Goal: Communication & Community: Answer question/provide support

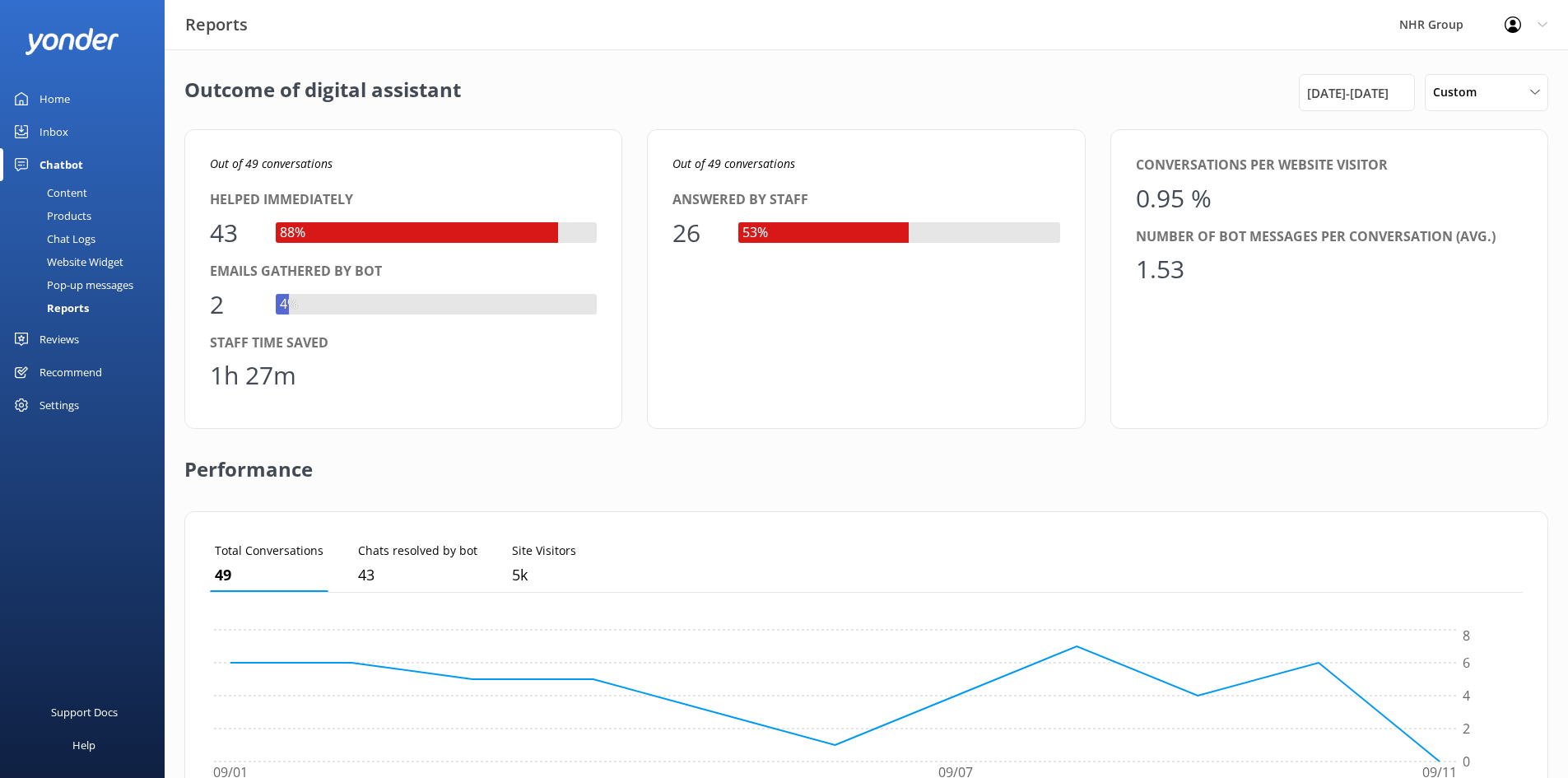
scroll to position [153, 1300]
click at [59, 134] on div "Inbox" at bounding box center [54, 131] width 29 height 33
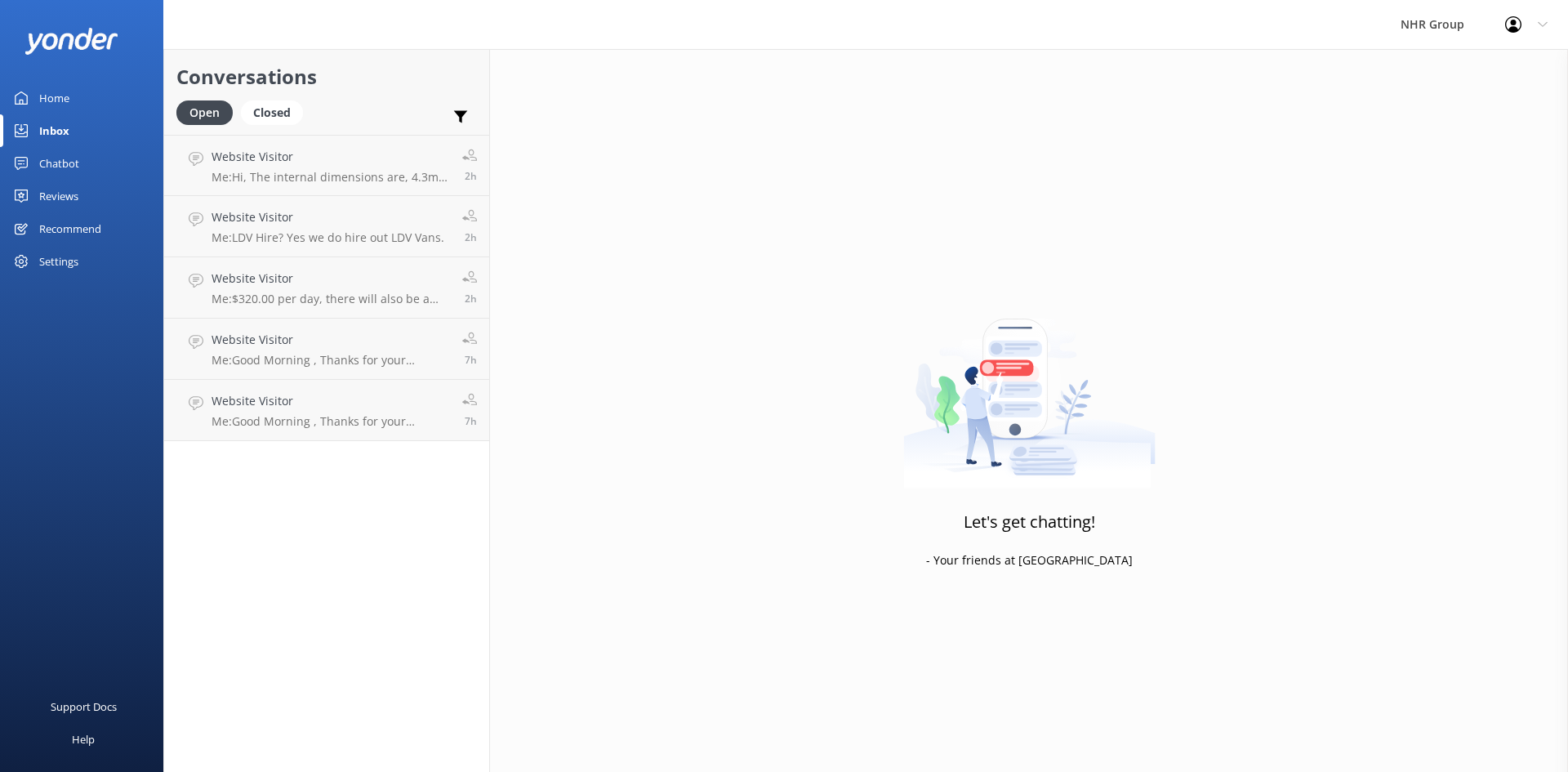
click at [43, 100] on div "Home" at bounding box center [54, 98] width 31 height 33
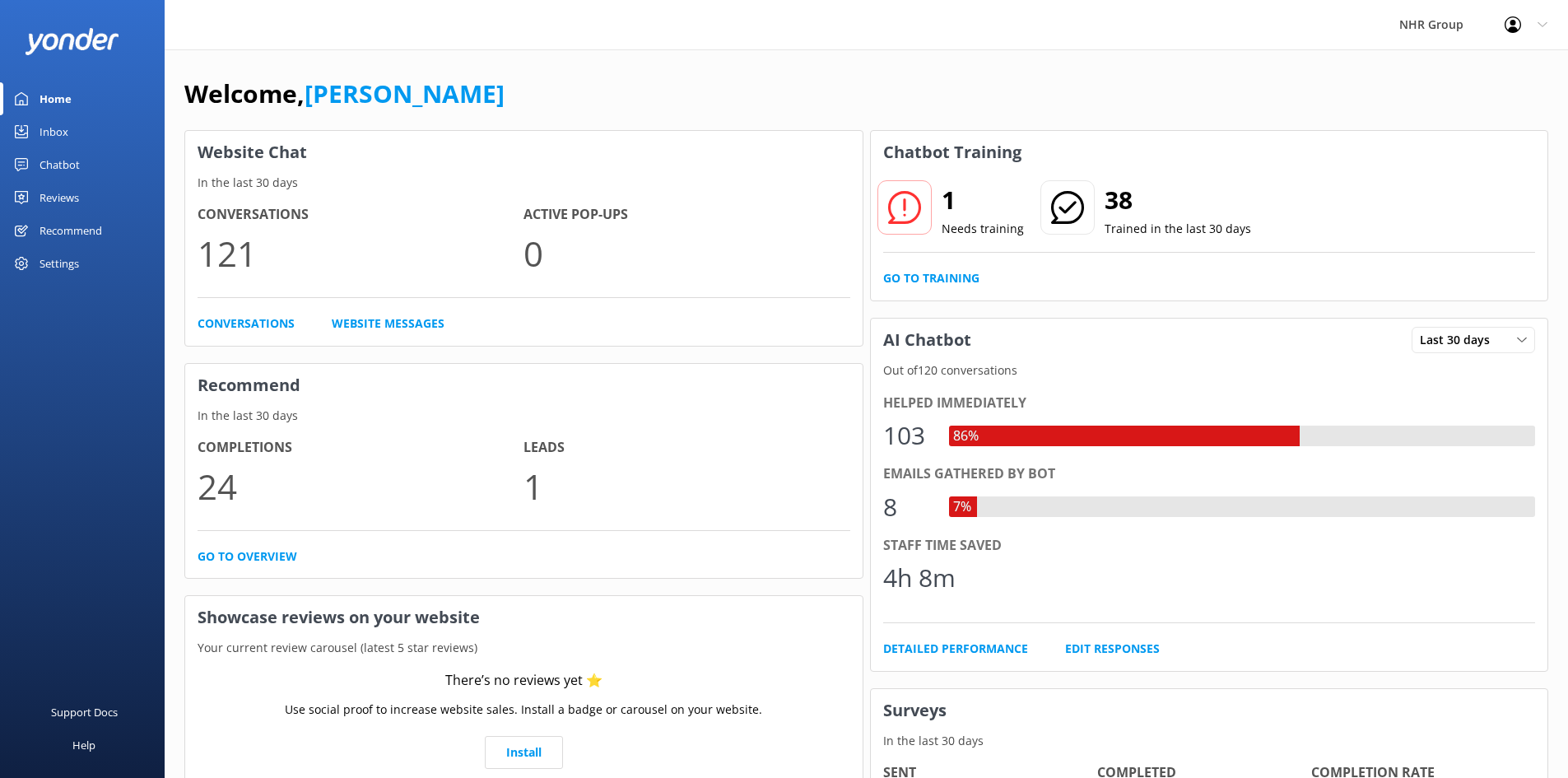
click at [60, 162] on div "Chatbot" at bounding box center [60, 164] width 40 height 33
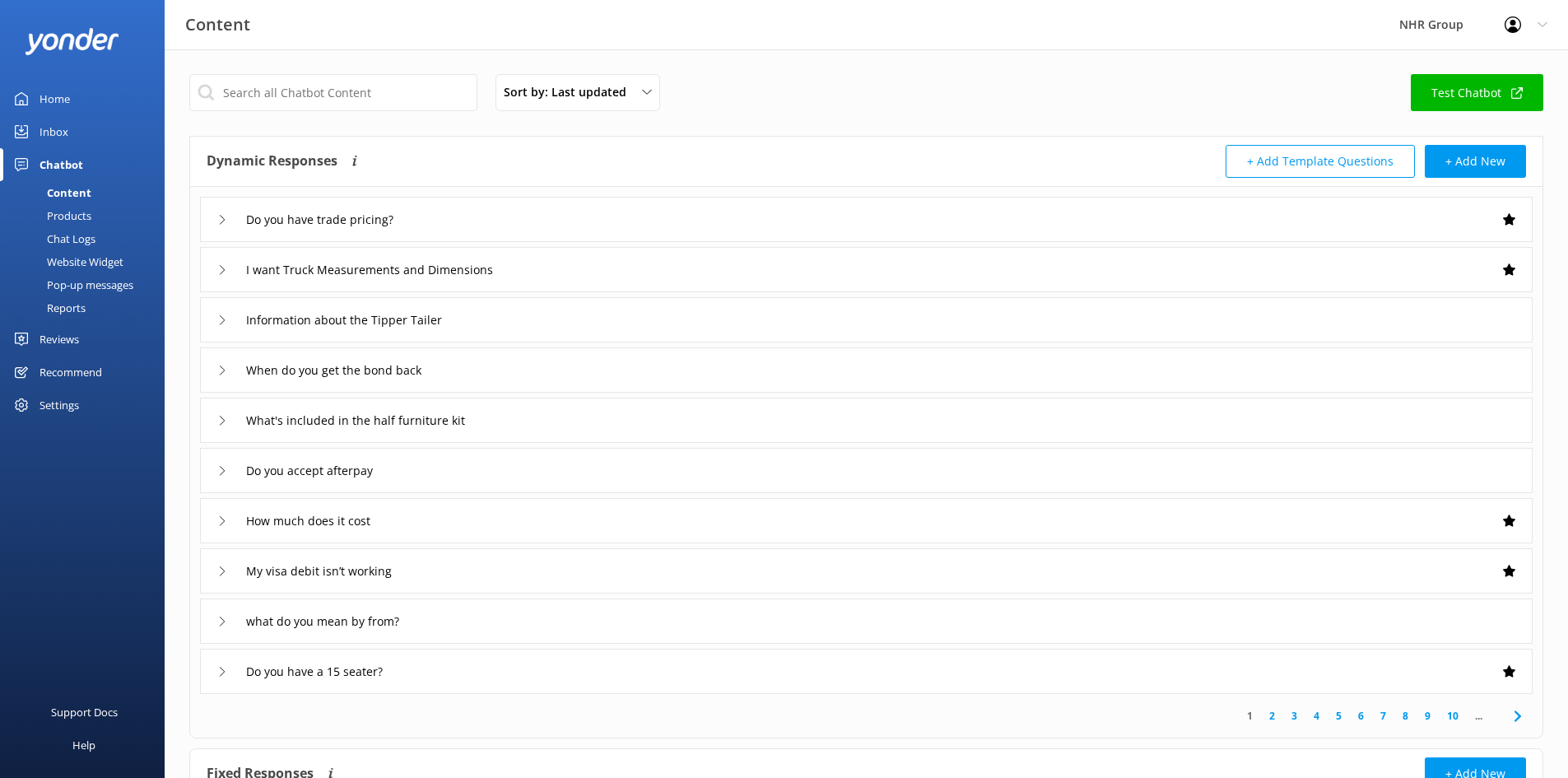
click at [55, 305] on div "Reports" at bounding box center [48, 307] width 76 height 23
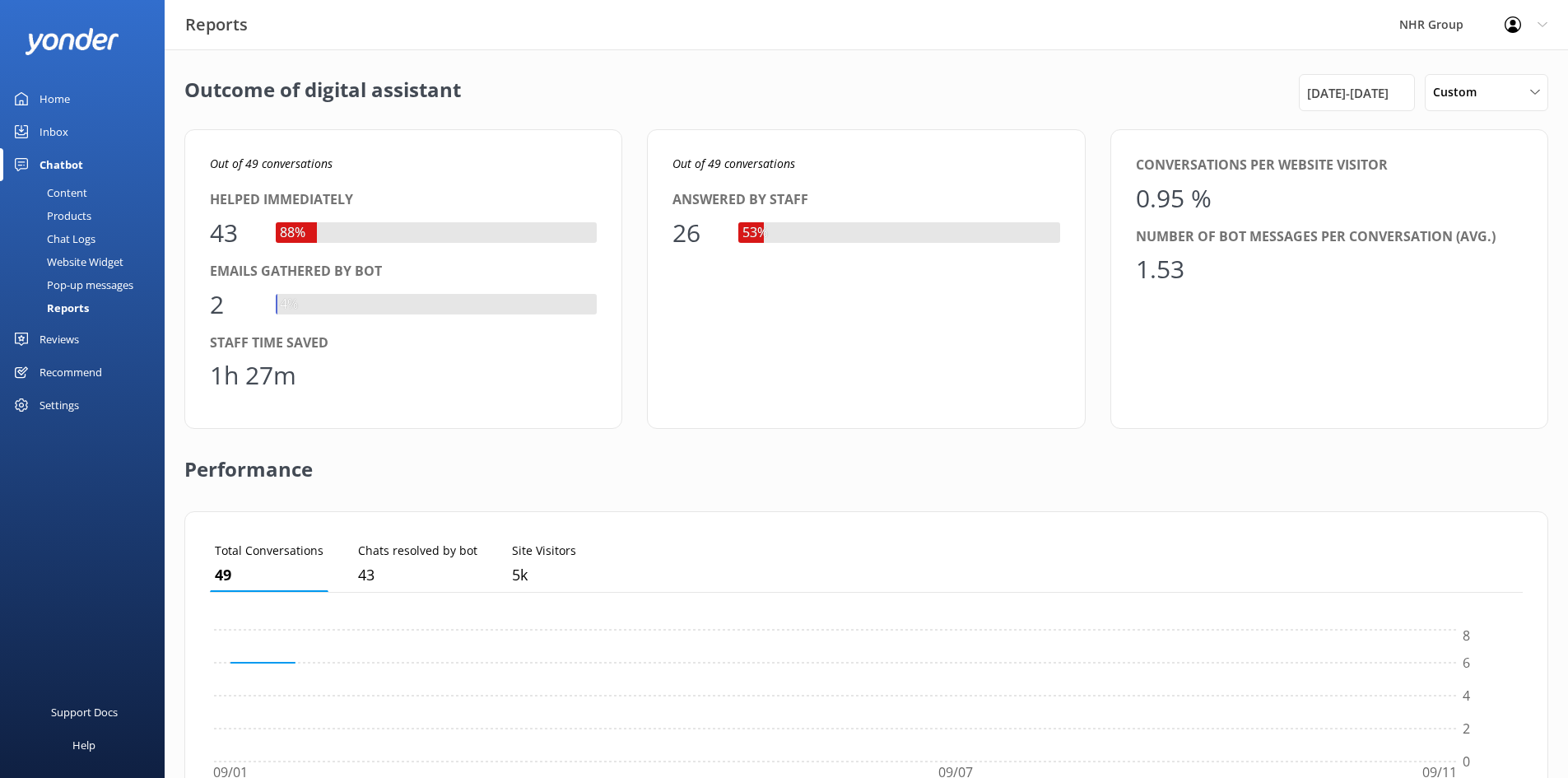
scroll to position [153, 1300]
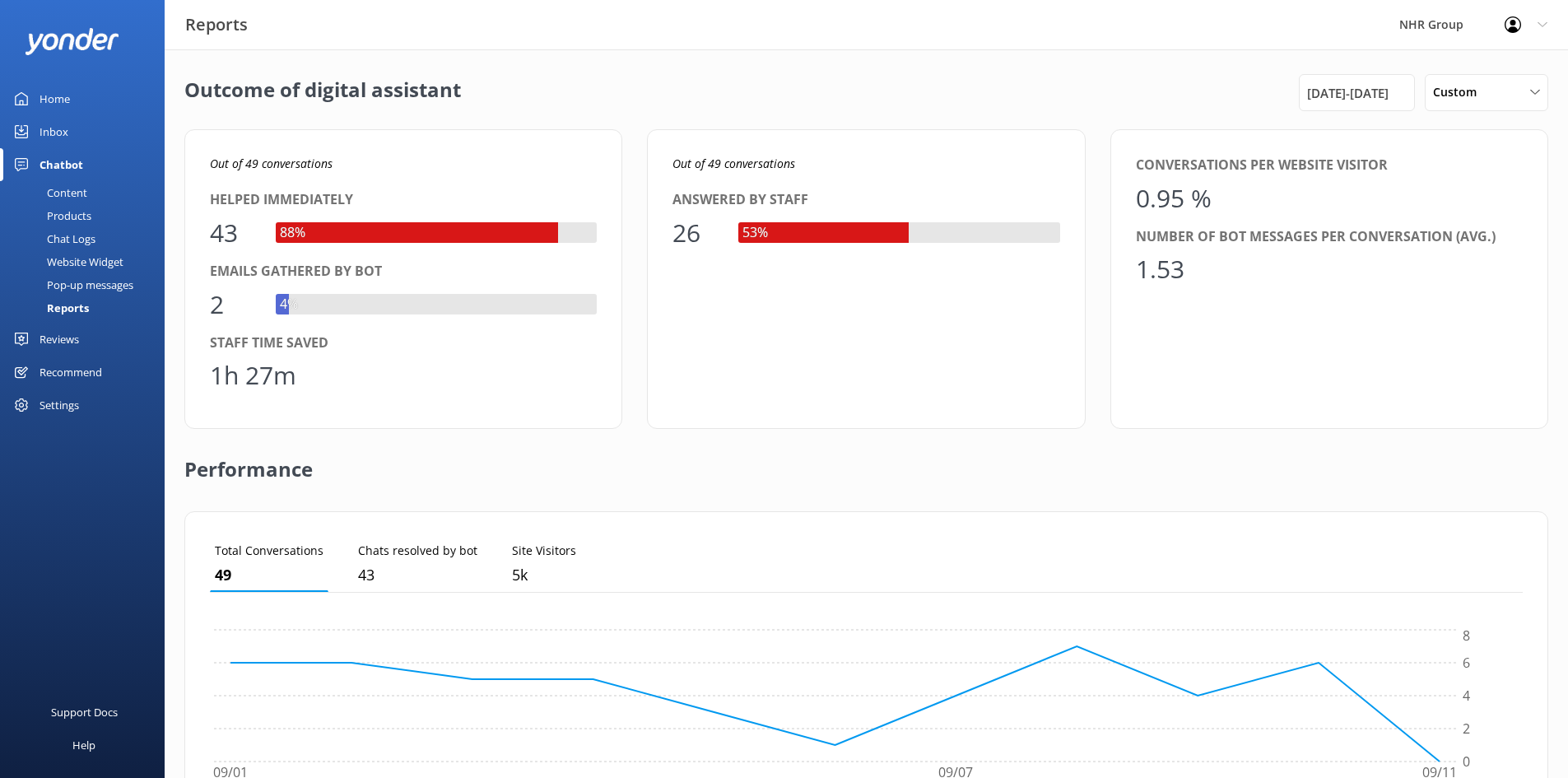
click at [57, 128] on div "Inbox" at bounding box center [54, 131] width 29 height 33
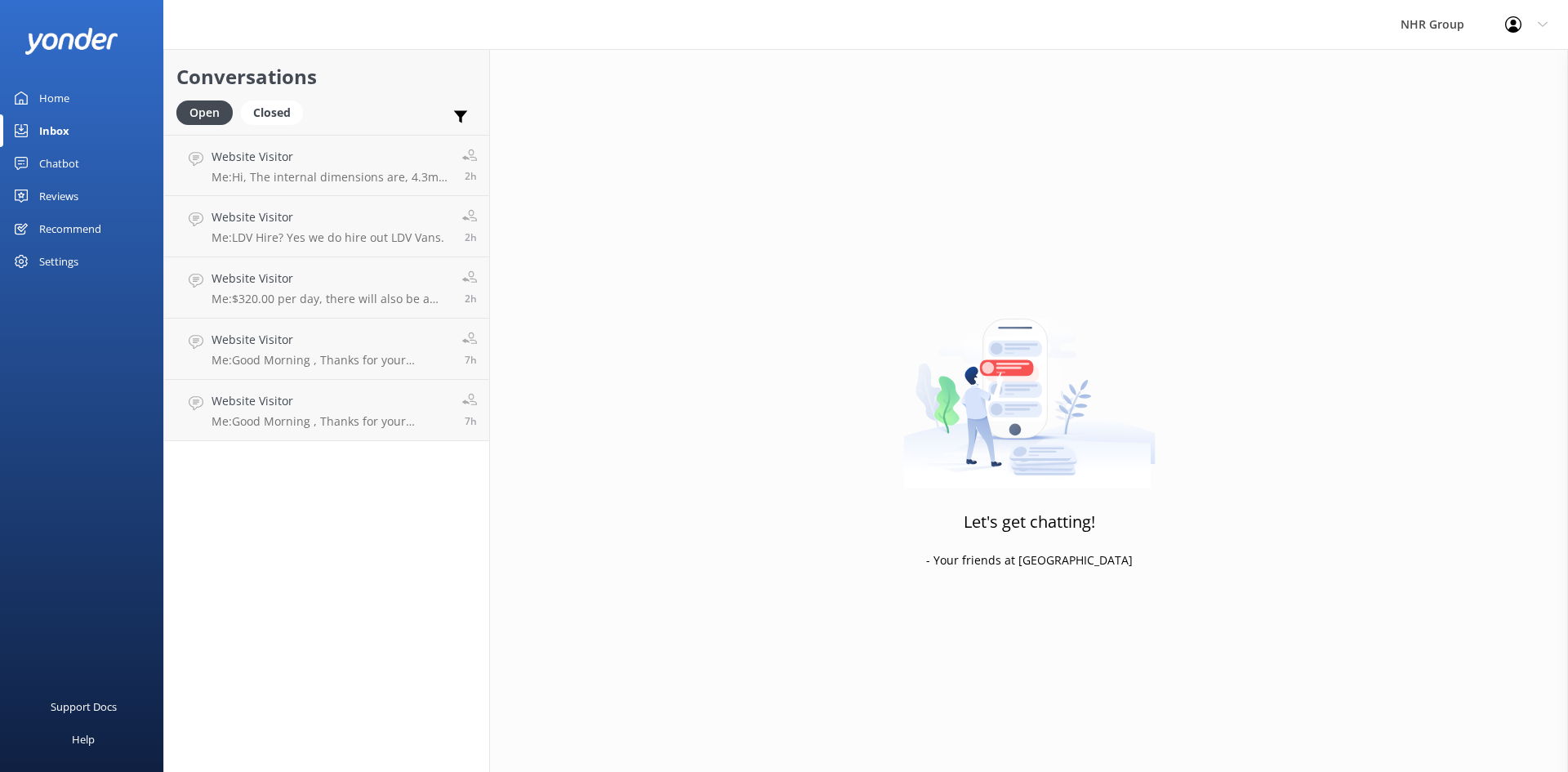
click at [51, 103] on div "Home" at bounding box center [54, 98] width 31 height 33
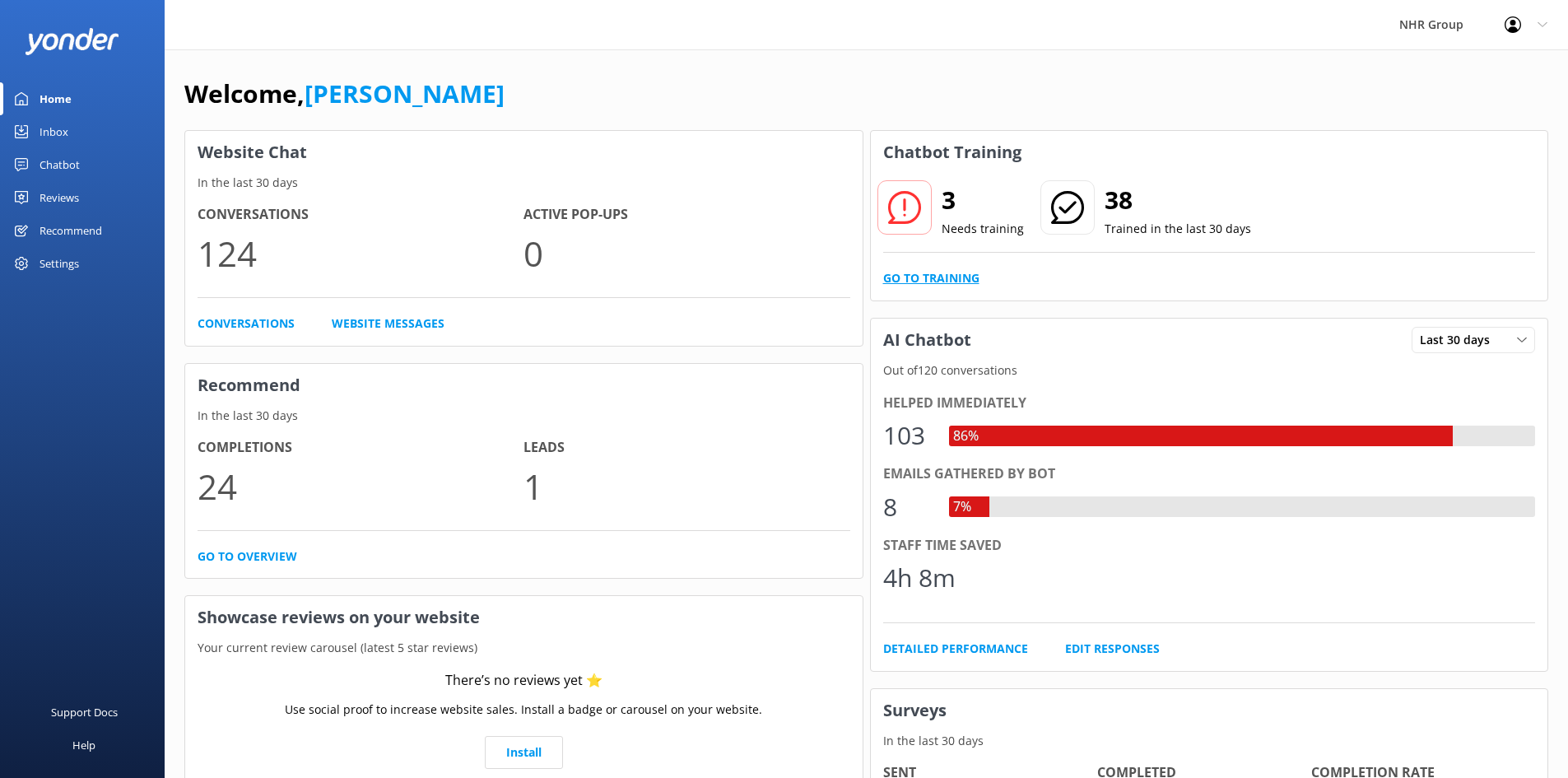
click at [906, 281] on link "Go to Training" at bounding box center [930, 278] width 97 height 18
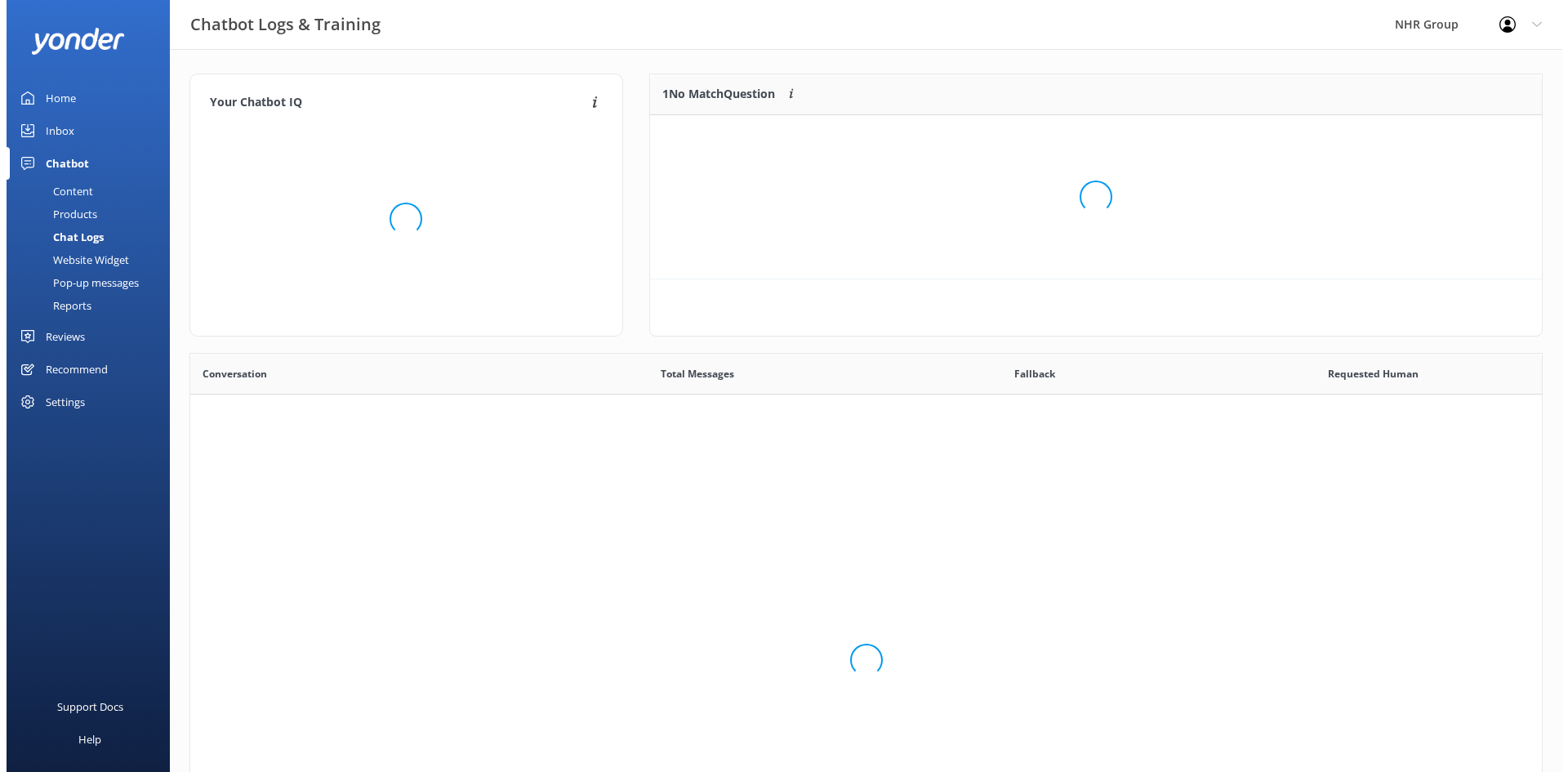
scroll to position [560, 1340]
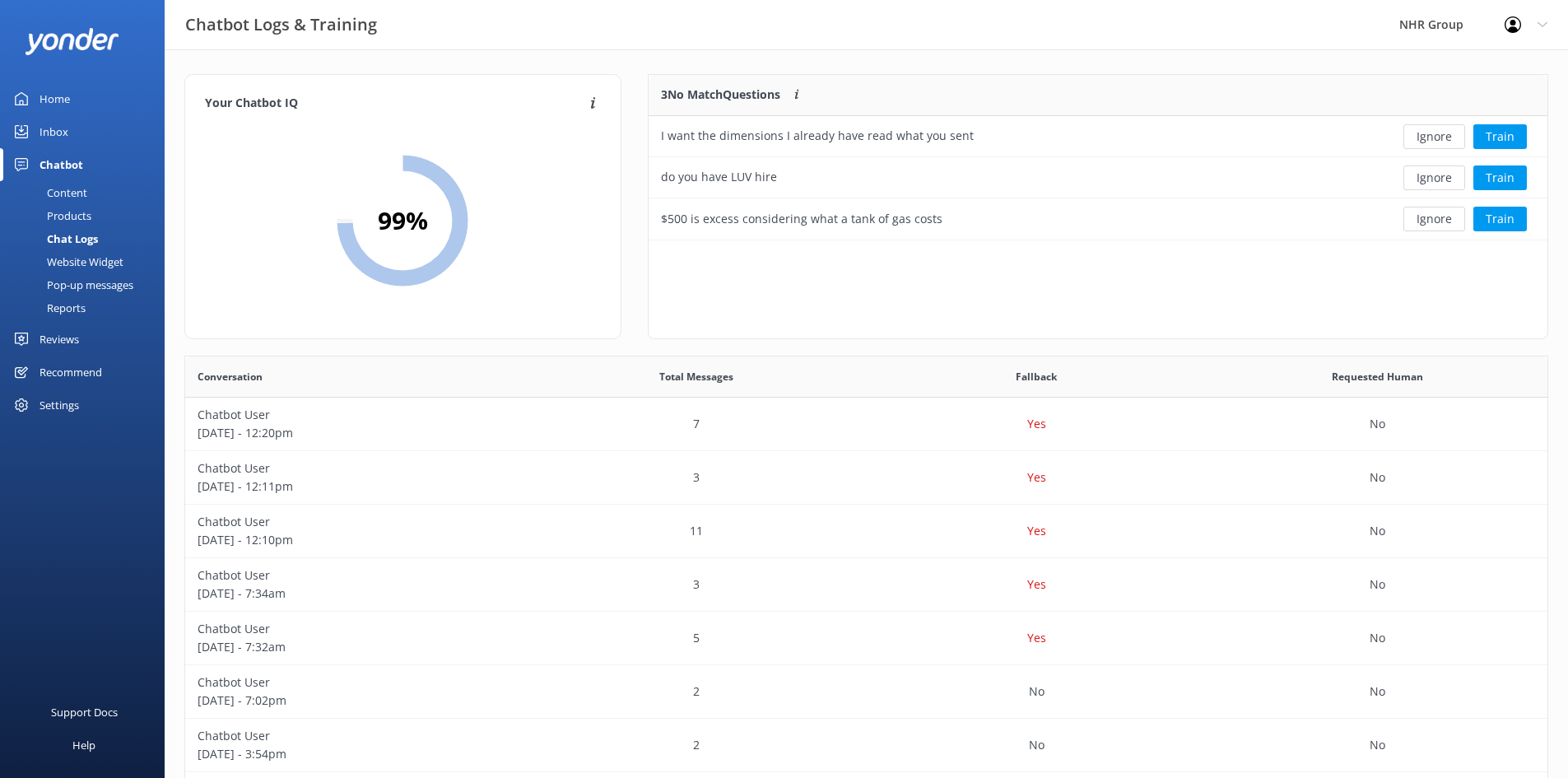
click at [61, 128] on div "Inbox" at bounding box center [54, 131] width 29 height 33
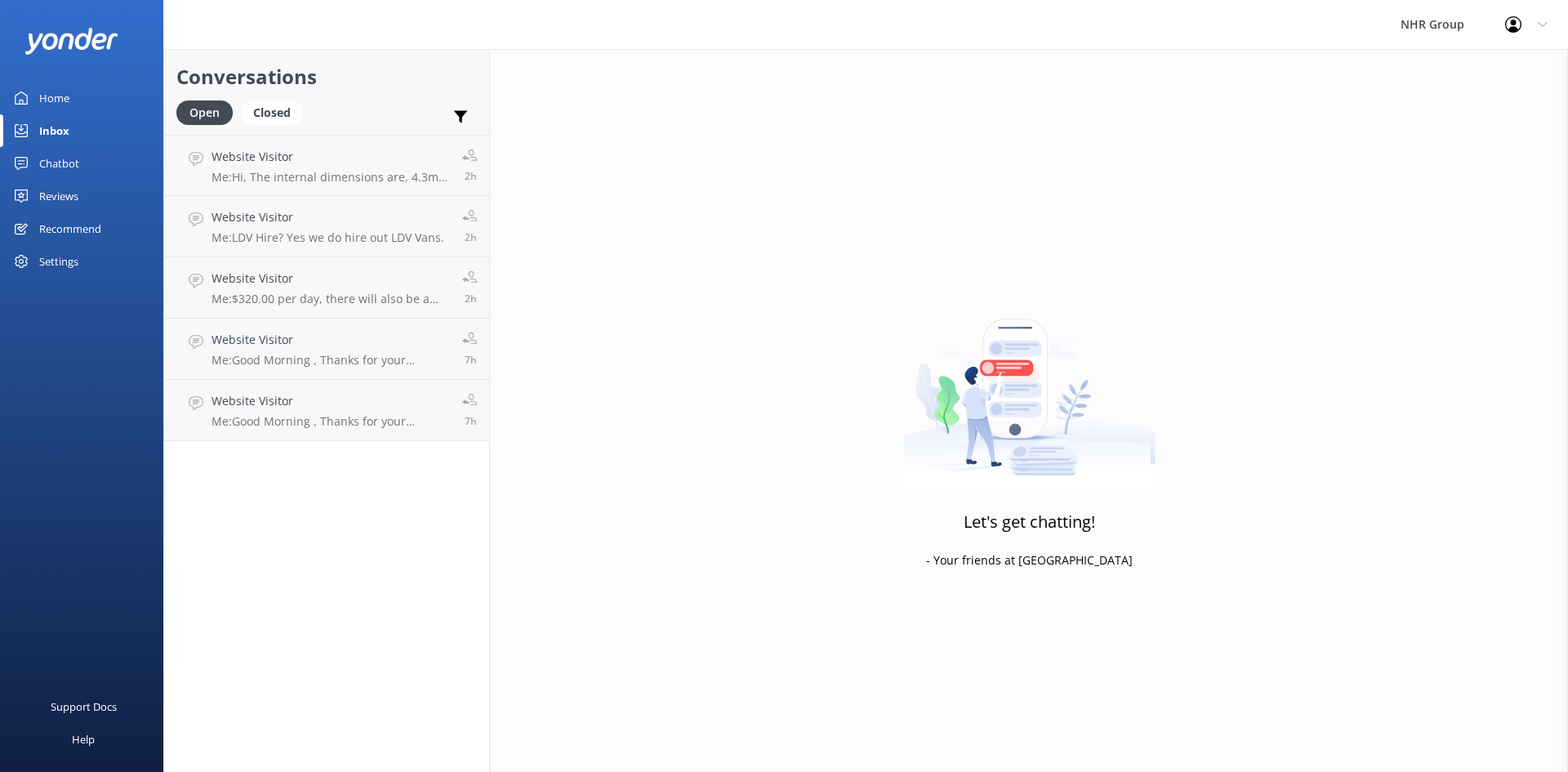
click at [53, 96] on div "Home" at bounding box center [54, 98] width 31 height 33
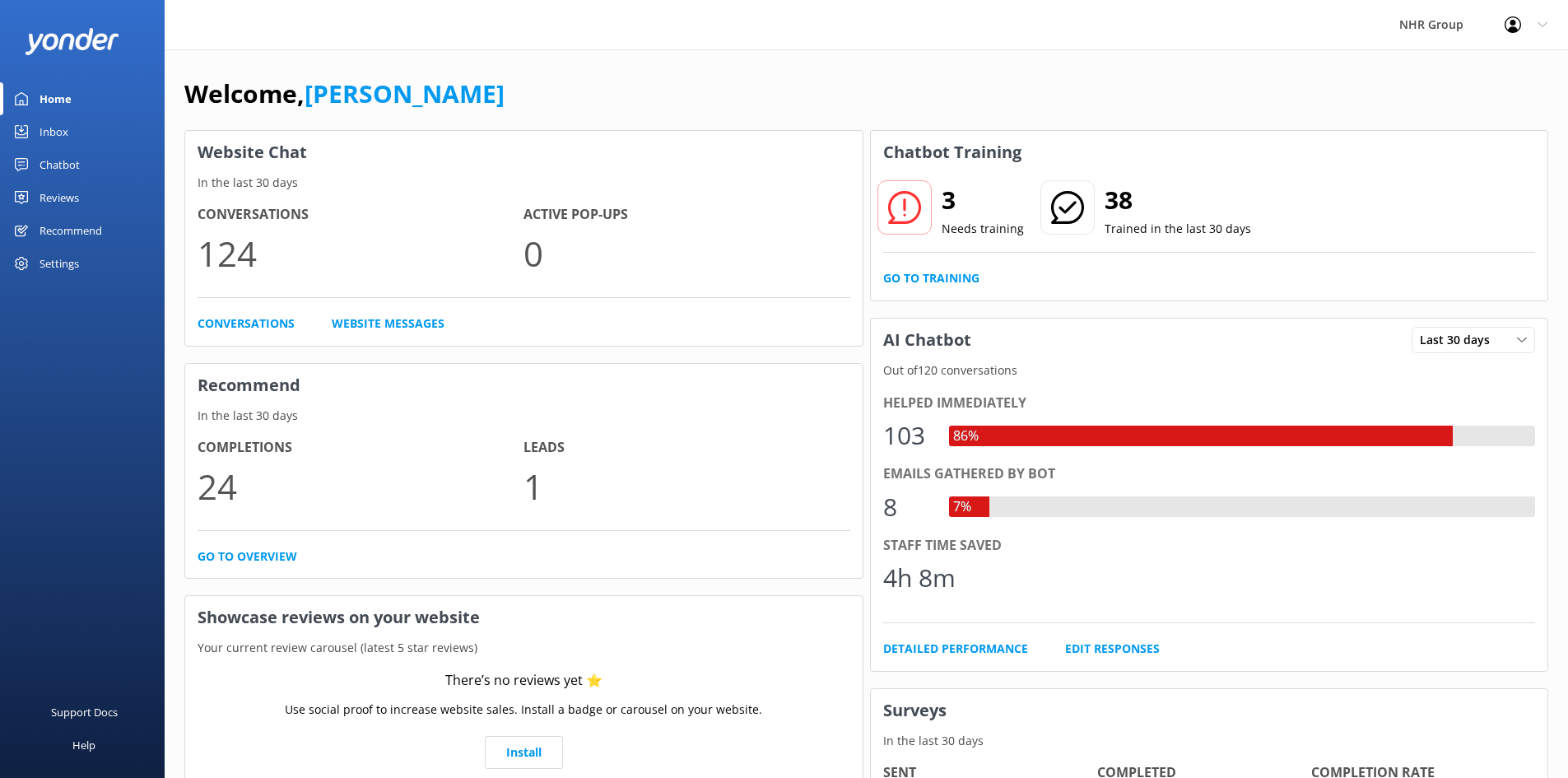
click at [70, 141] on link "Inbox" at bounding box center [82, 131] width 164 height 33
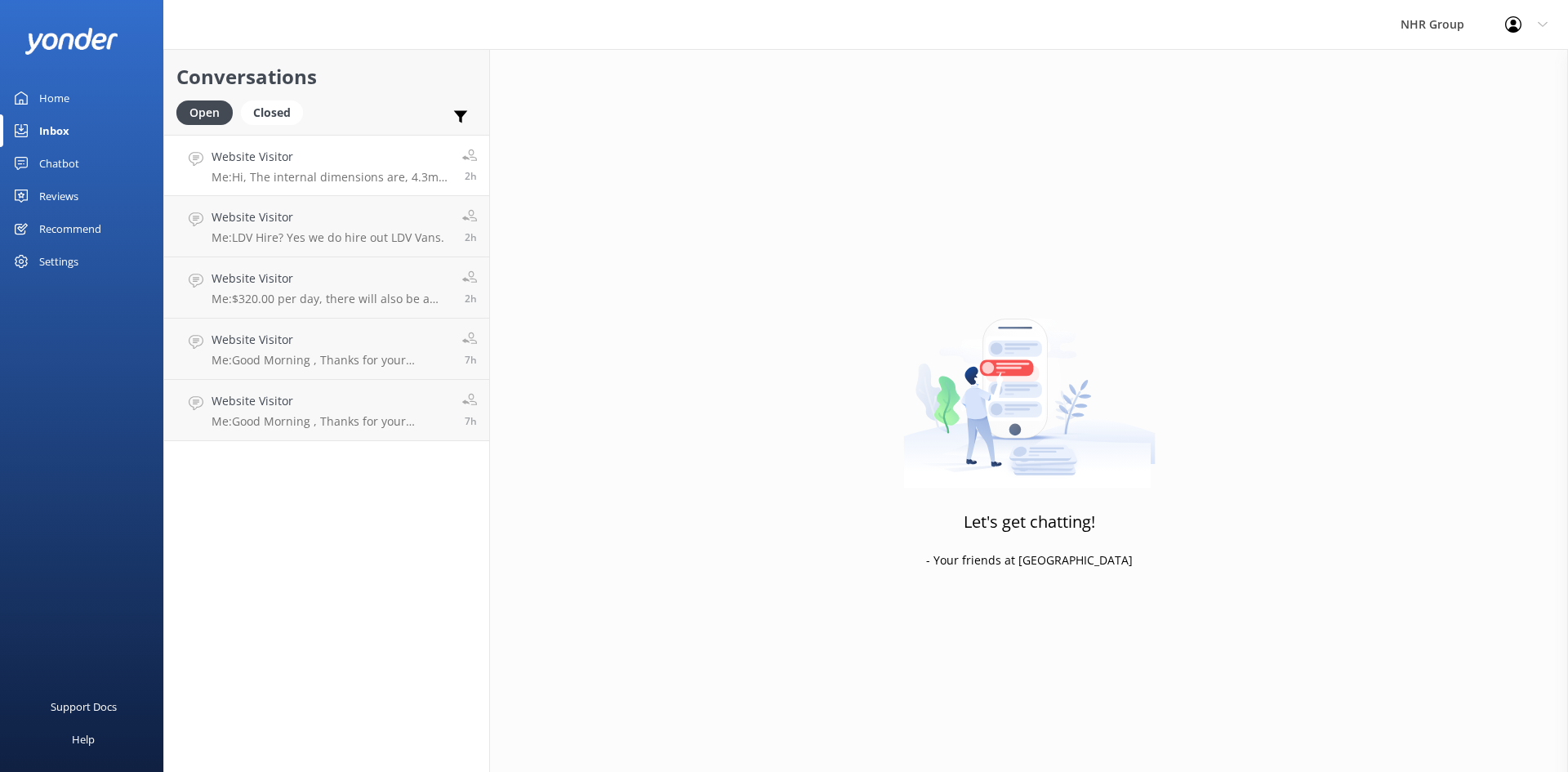
click at [292, 174] on p "Me: Hi, The internal dimensions are, 4.3m Long, 2.0m Wide & 2.4m High. Kind Reg…" at bounding box center [330, 177] width 238 height 15
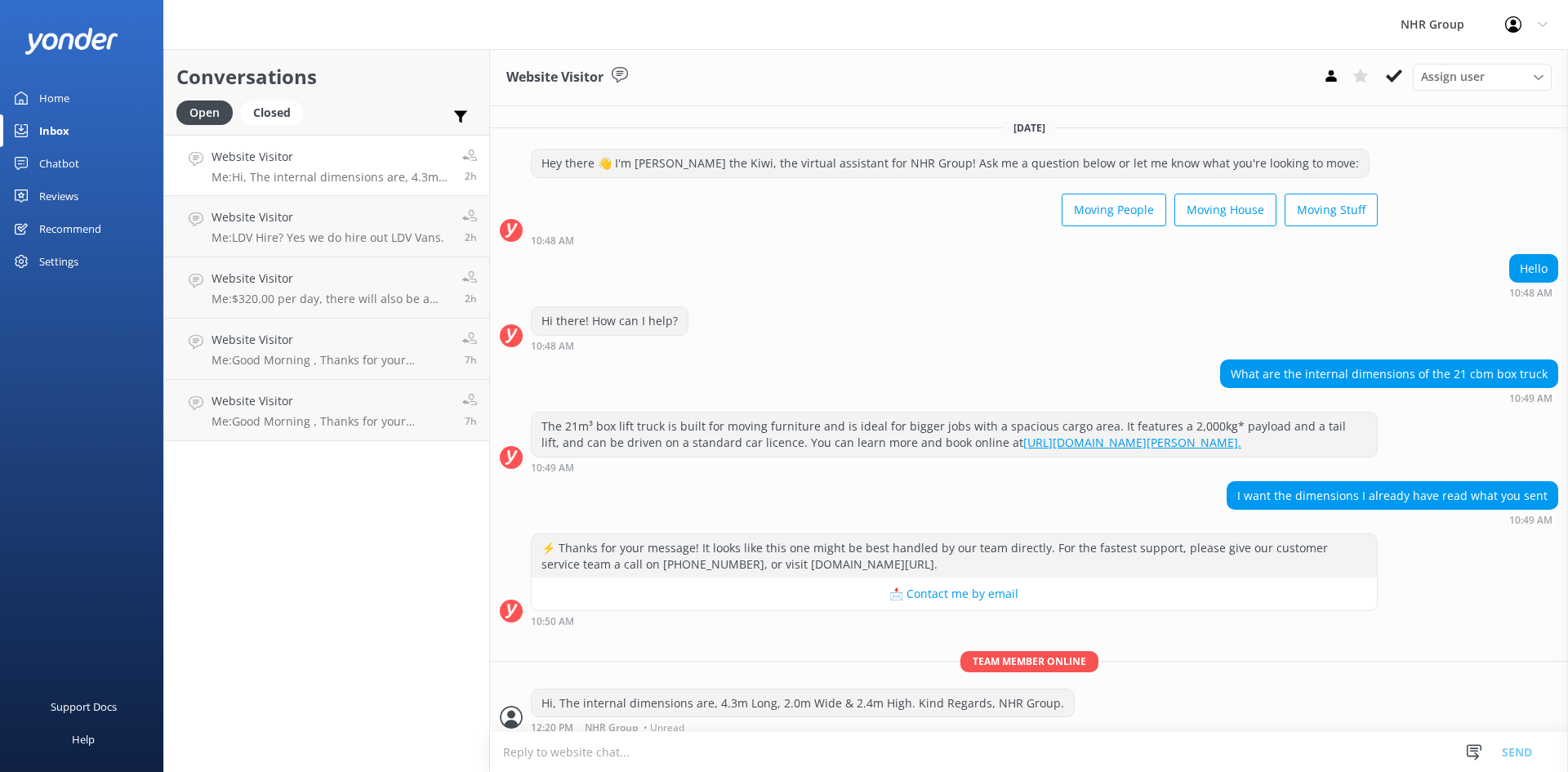
scroll to position [26, 0]
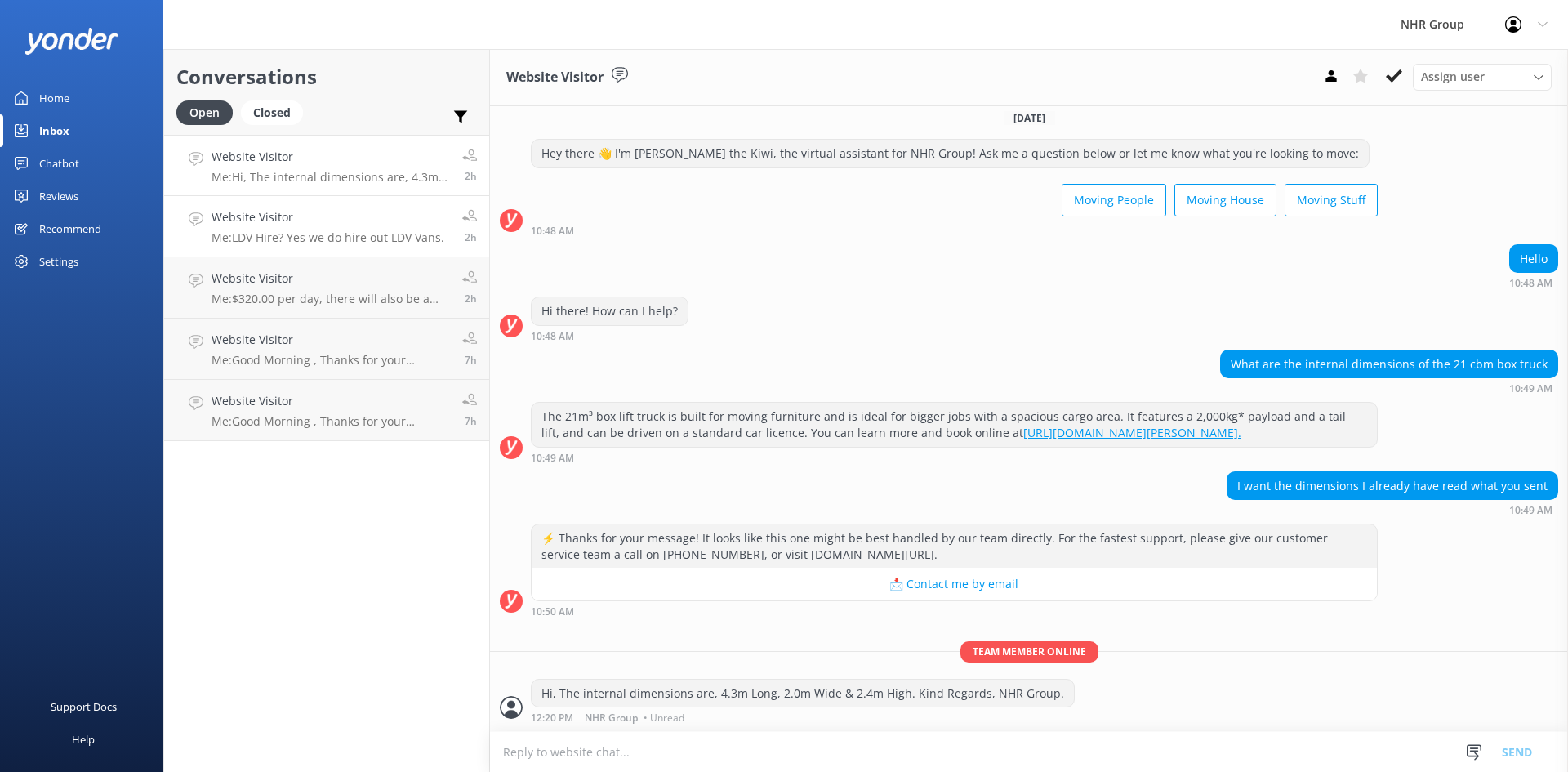
click at [300, 220] on h4 "Website Visitor" at bounding box center [327, 217] width 232 height 18
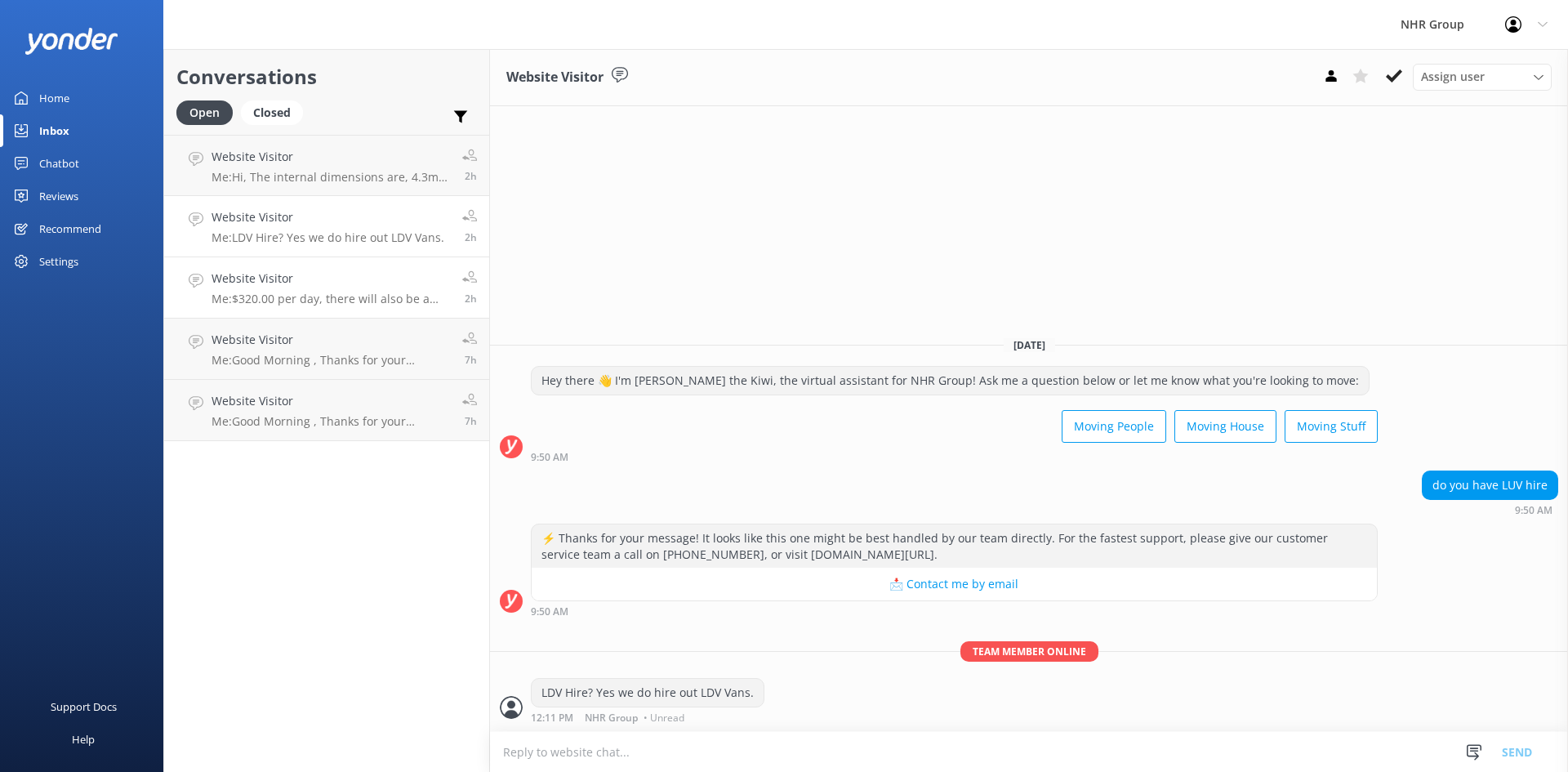
click at [273, 296] on p "Me: $320.00 per day, there will also be a $500.00 Bond which will be refunded u…" at bounding box center [330, 299] width 238 height 15
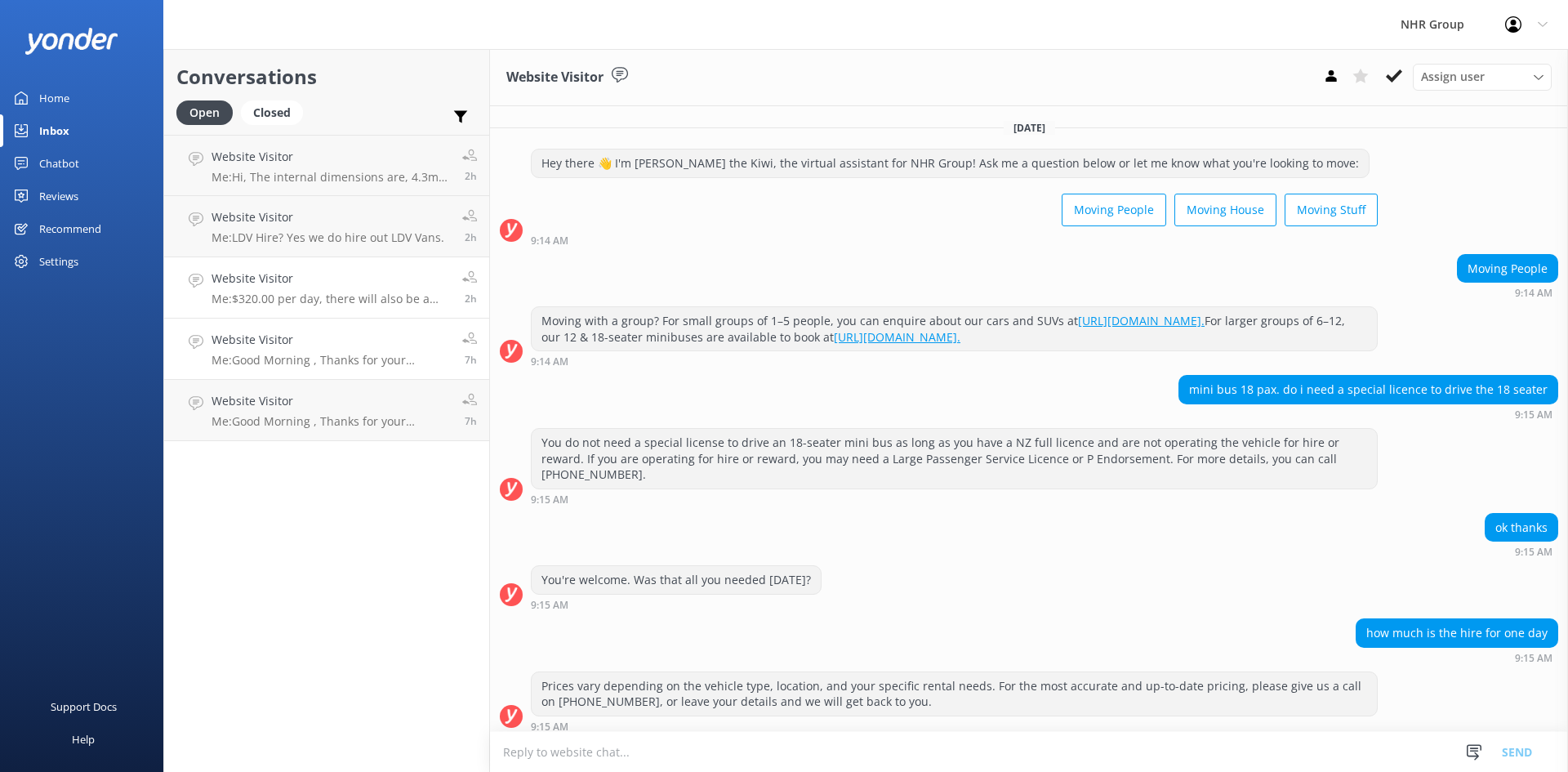
scroll to position [253, 0]
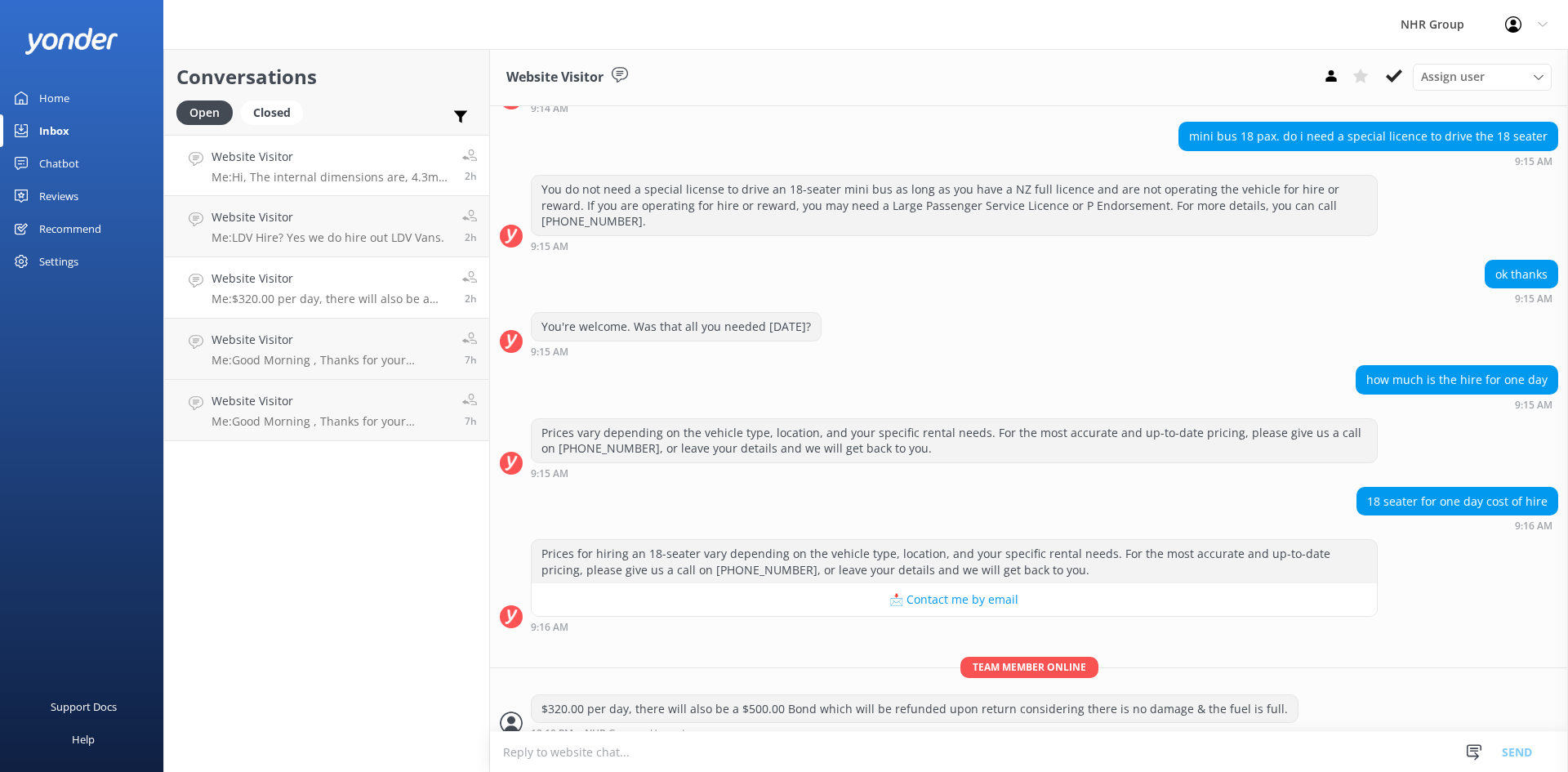
click at [281, 174] on p "Me: Hi, The internal dimensions are, 4.3m Long, 2.0m Wide & 2.4m High. Kind Reg…" at bounding box center [330, 177] width 238 height 15
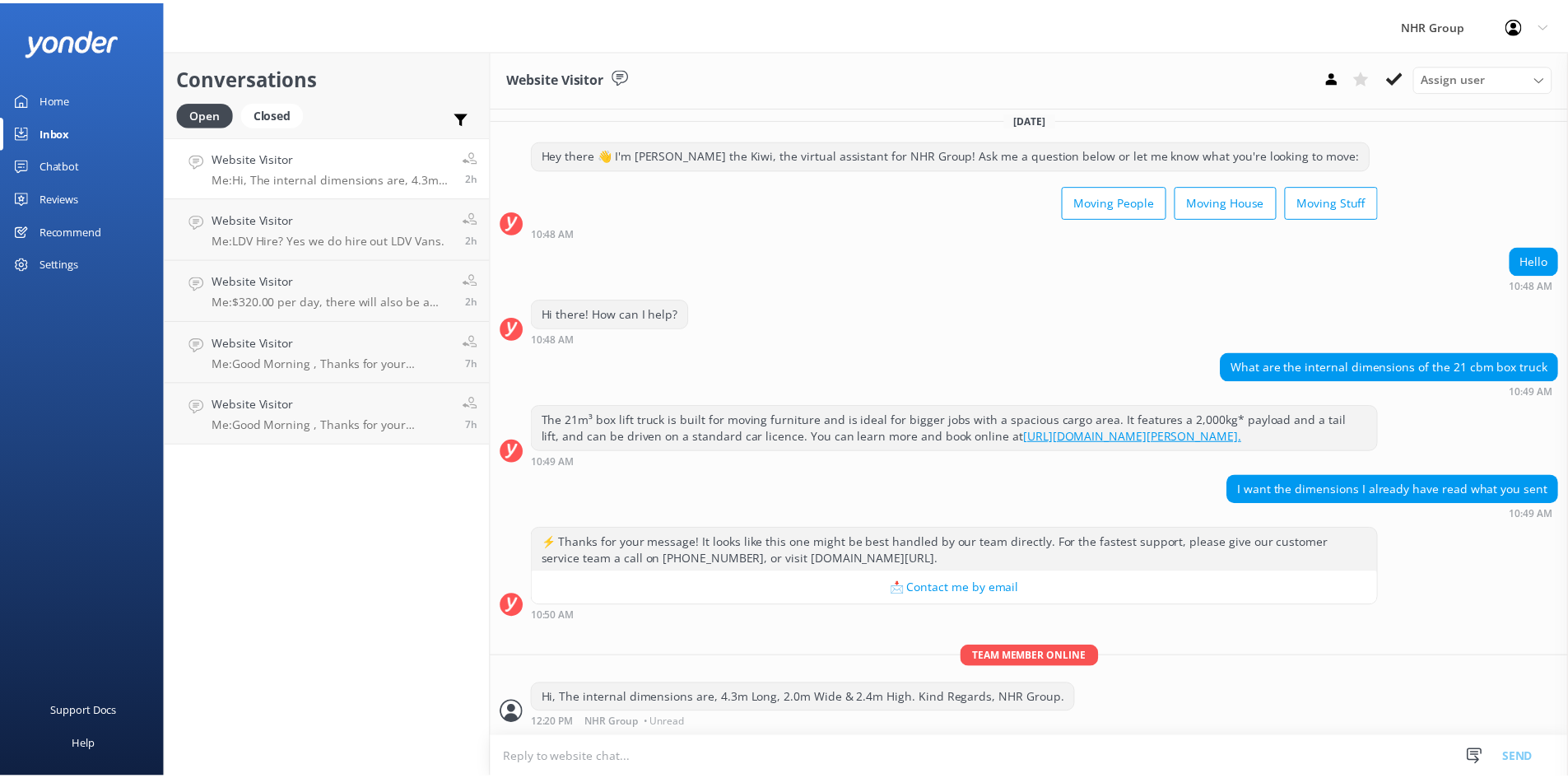
scroll to position [26, 0]
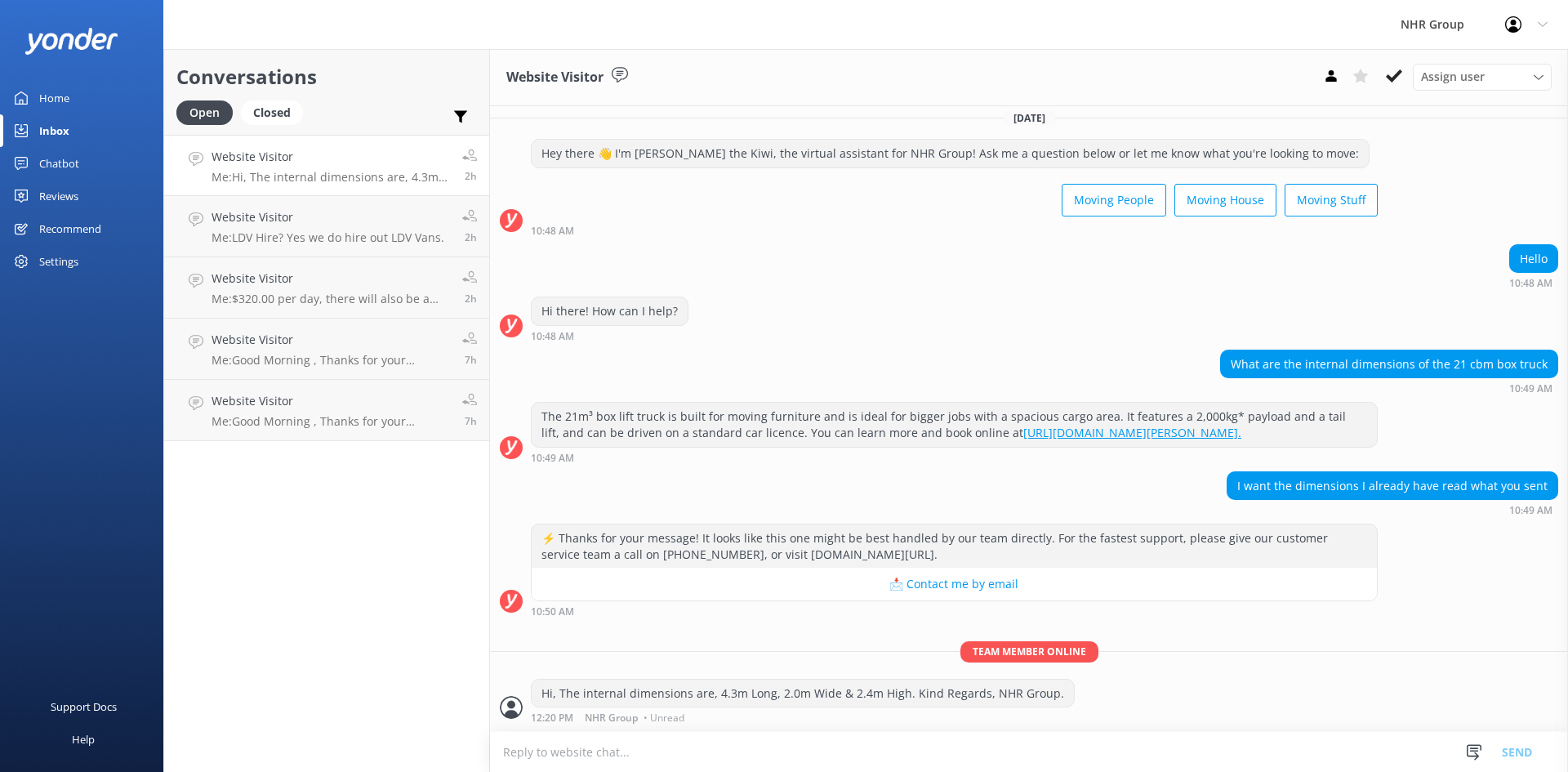
click at [59, 97] on div "Home" at bounding box center [54, 98] width 31 height 33
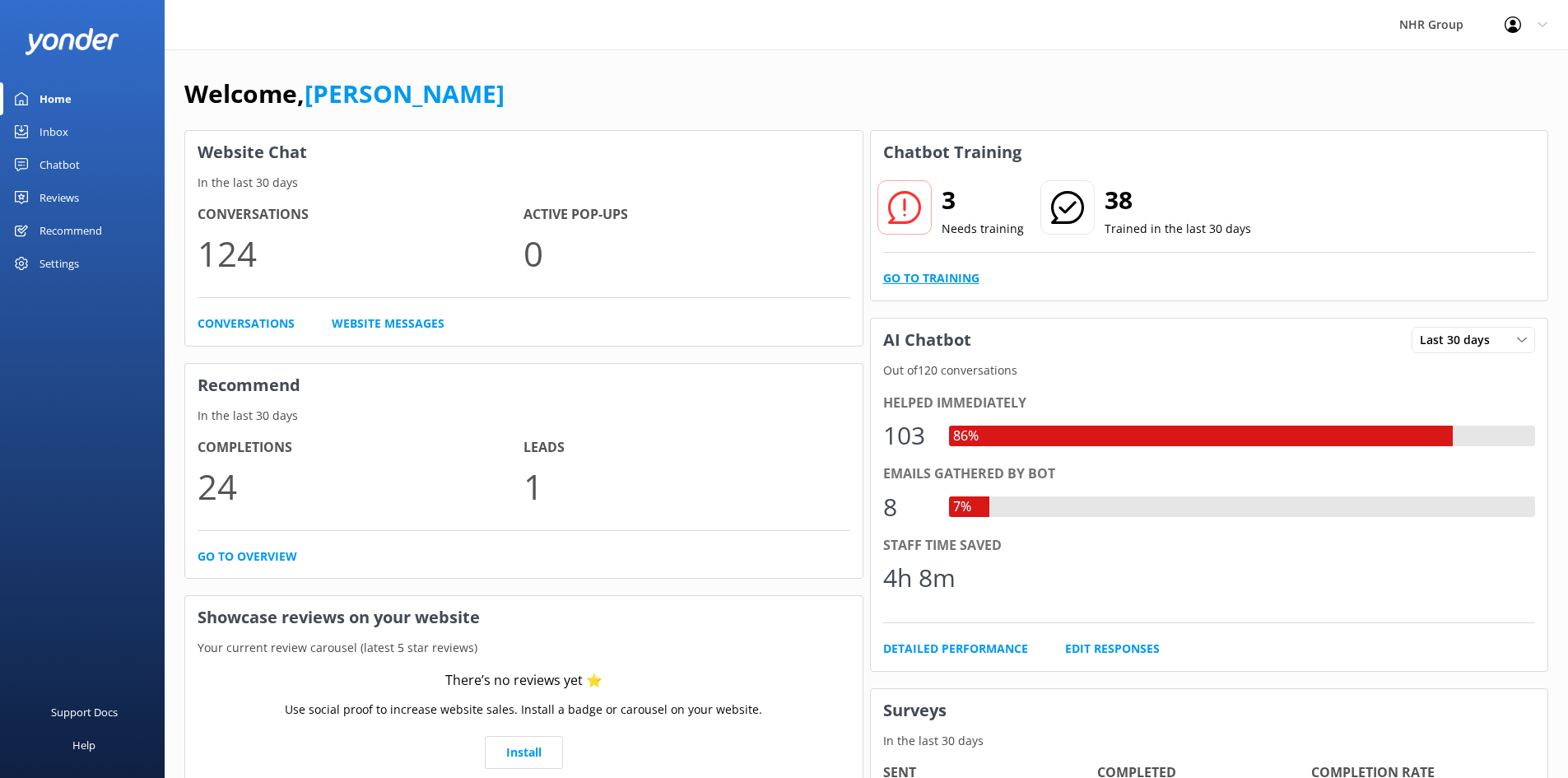
click at [927, 277] on link "Go to Training" at bounding box center [930, 278] width 97 height 18
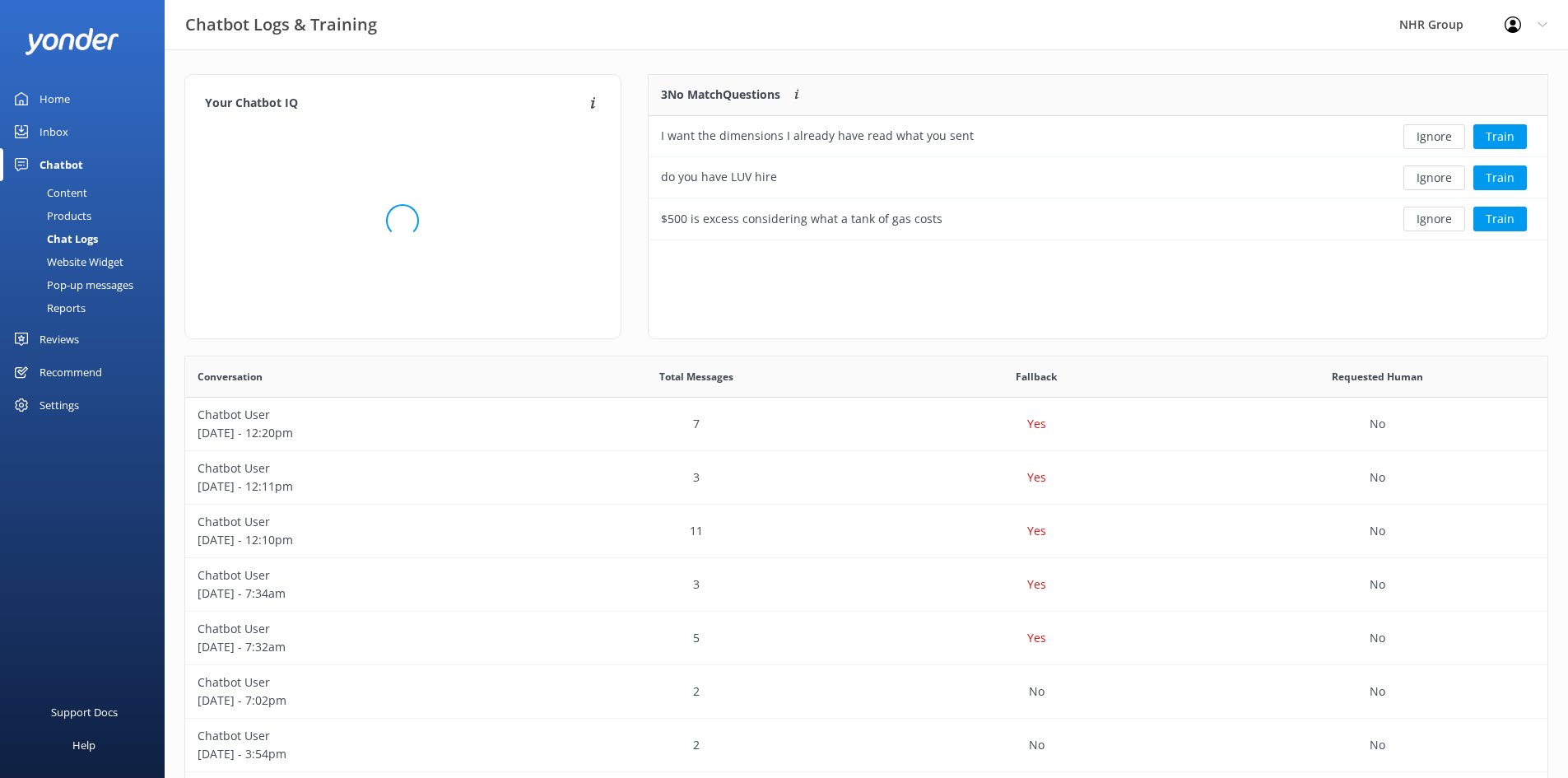
scroll to position [565, 1350]
click at [1510, 135] on button "Train" at bounding box center [1500, 136] width 54 height 25
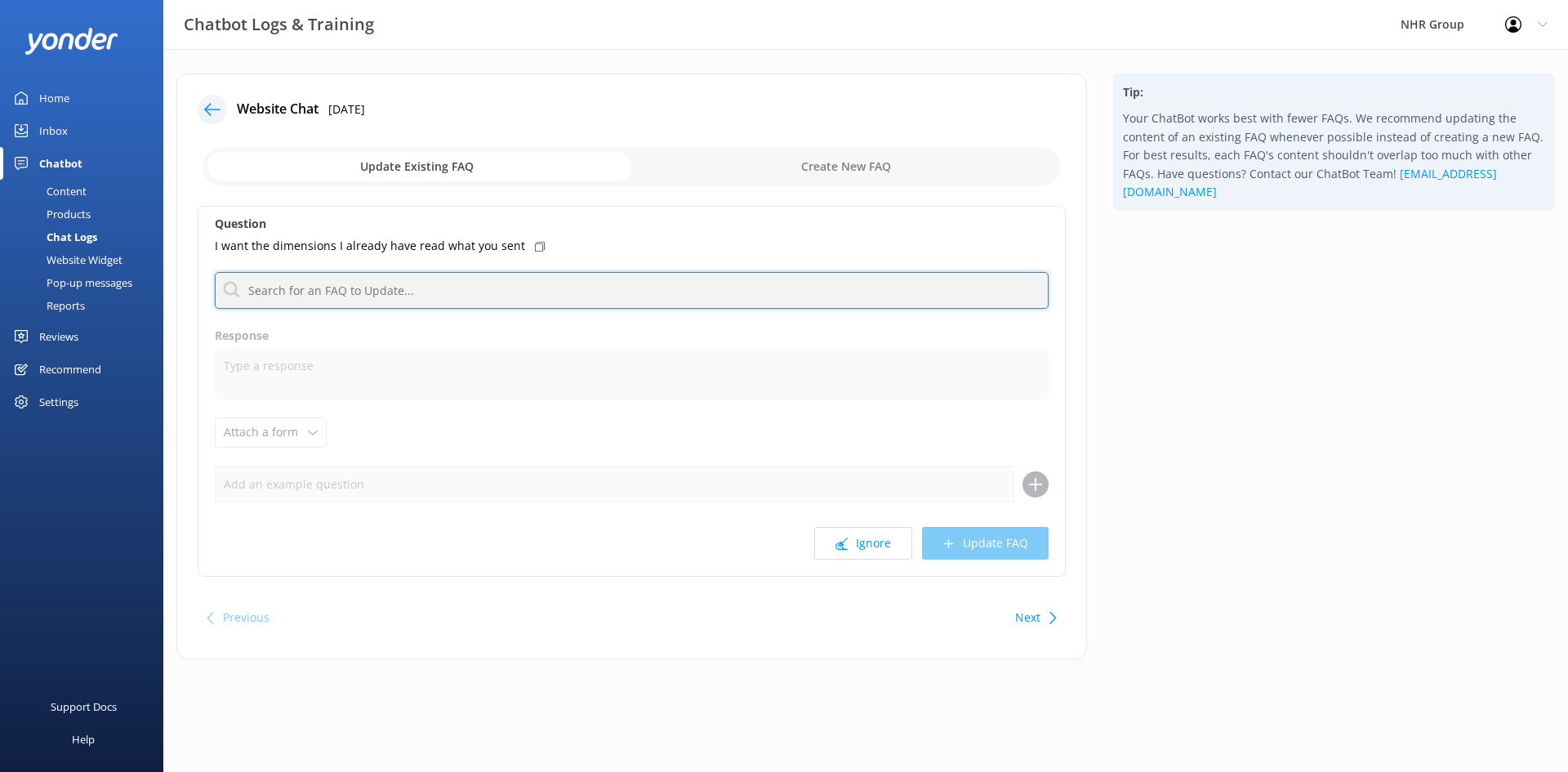
click at [391, 300] on input "text" at bounding box center [631, 290] width 833 height 37
type input "dimension"
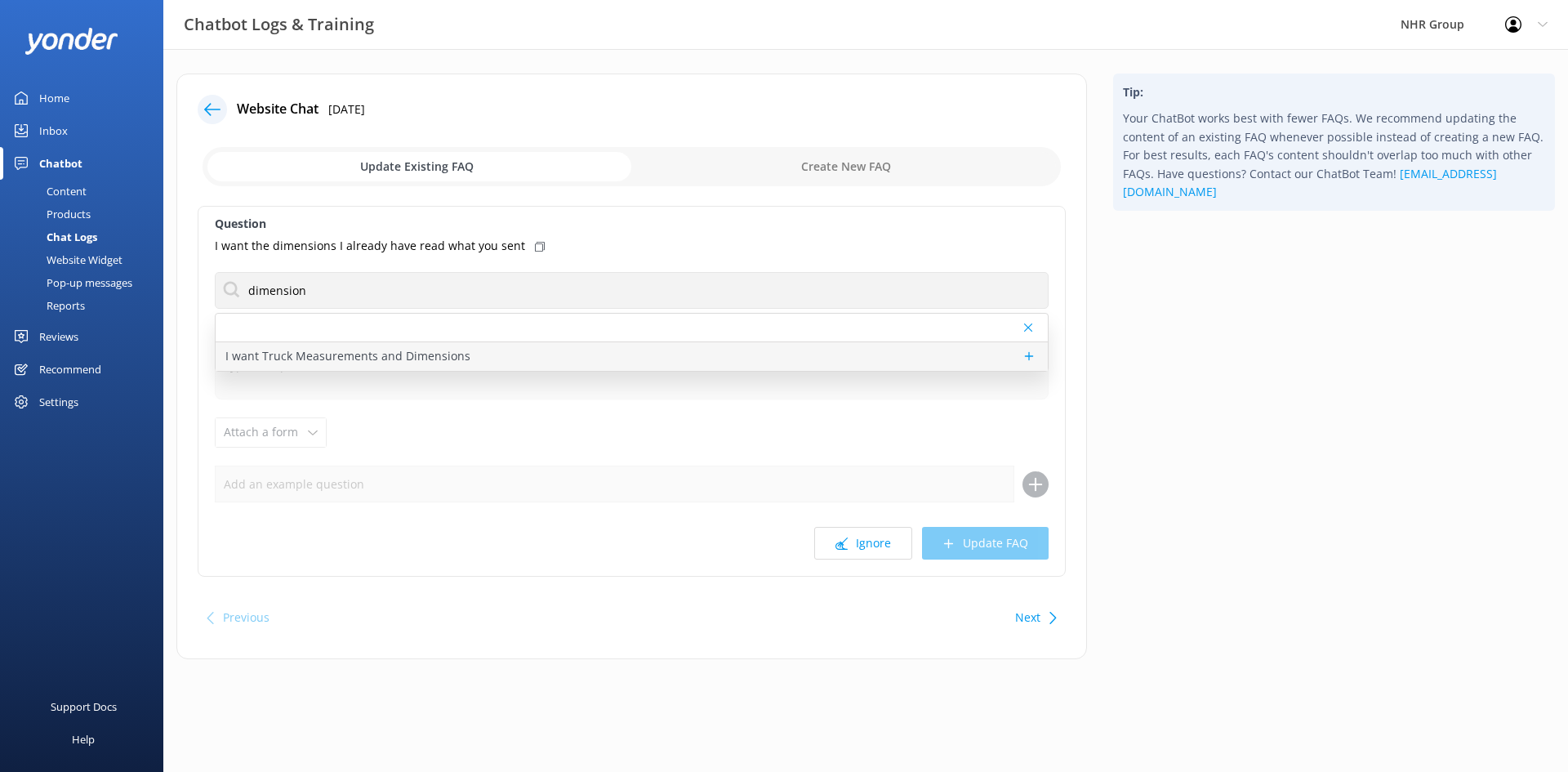
click at [308, 355] on p "I want Truck Measurements and Dimensions" at bounding box center [348, 356] width 245 height 18
type textarea "Ah, you're talking details! Best to flick the team a message, they'll have the …"
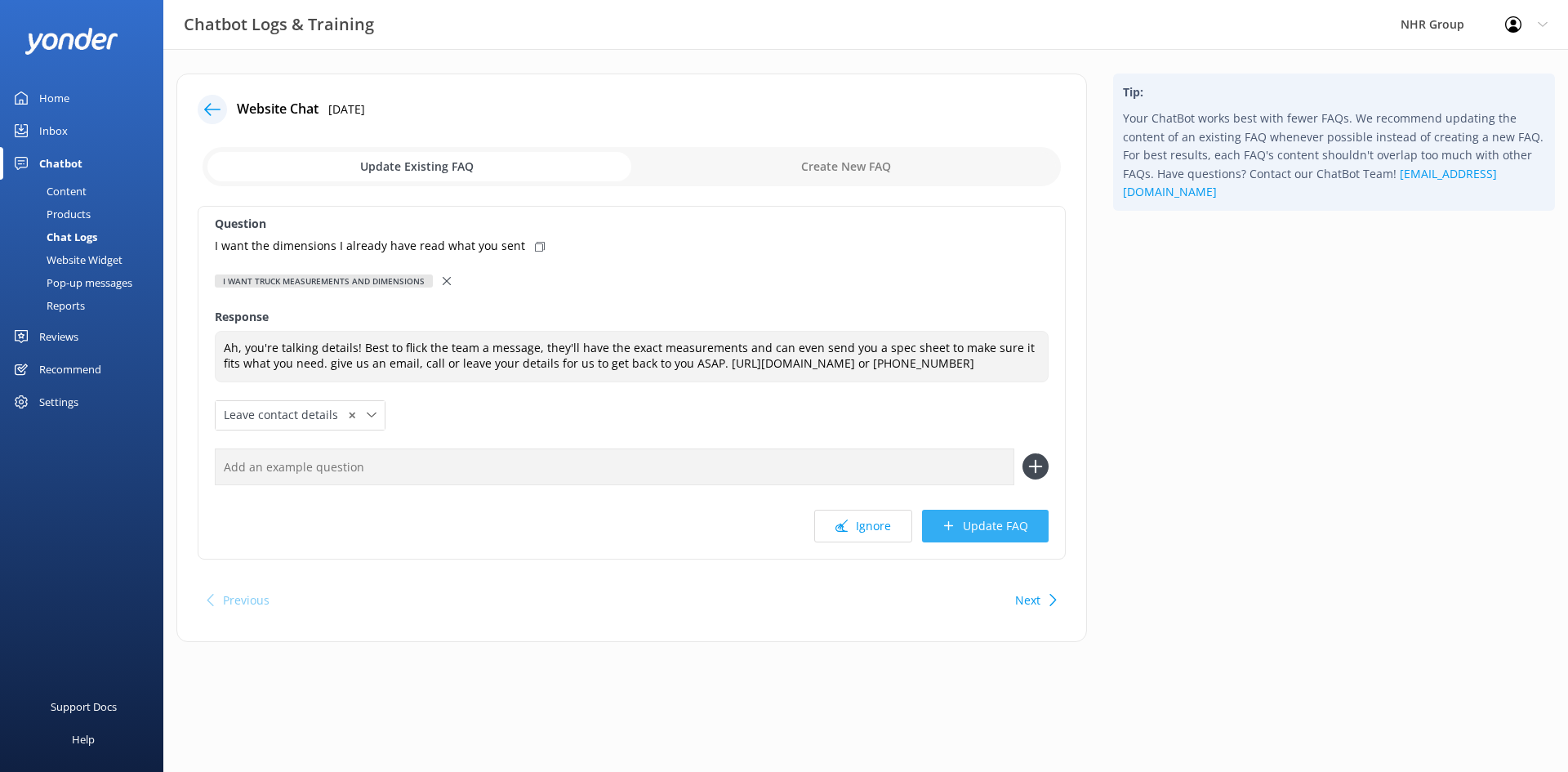
click at [980, 533] on button "Update FAQ" at bounding box center [986, 525] width 127 height 33
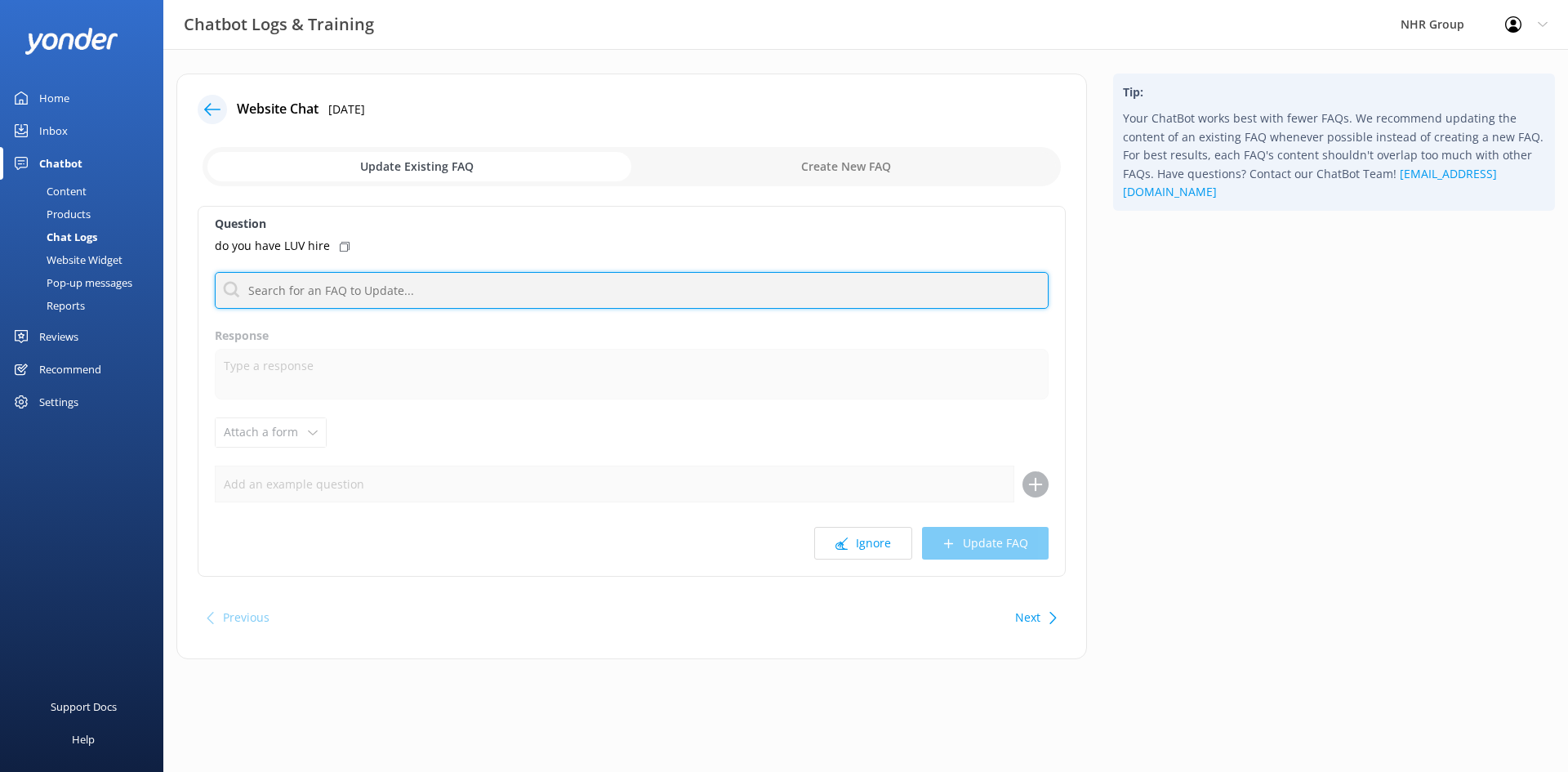
click at [331, 285] on input "text" at bounding box center [631, 290] width 833 height 37
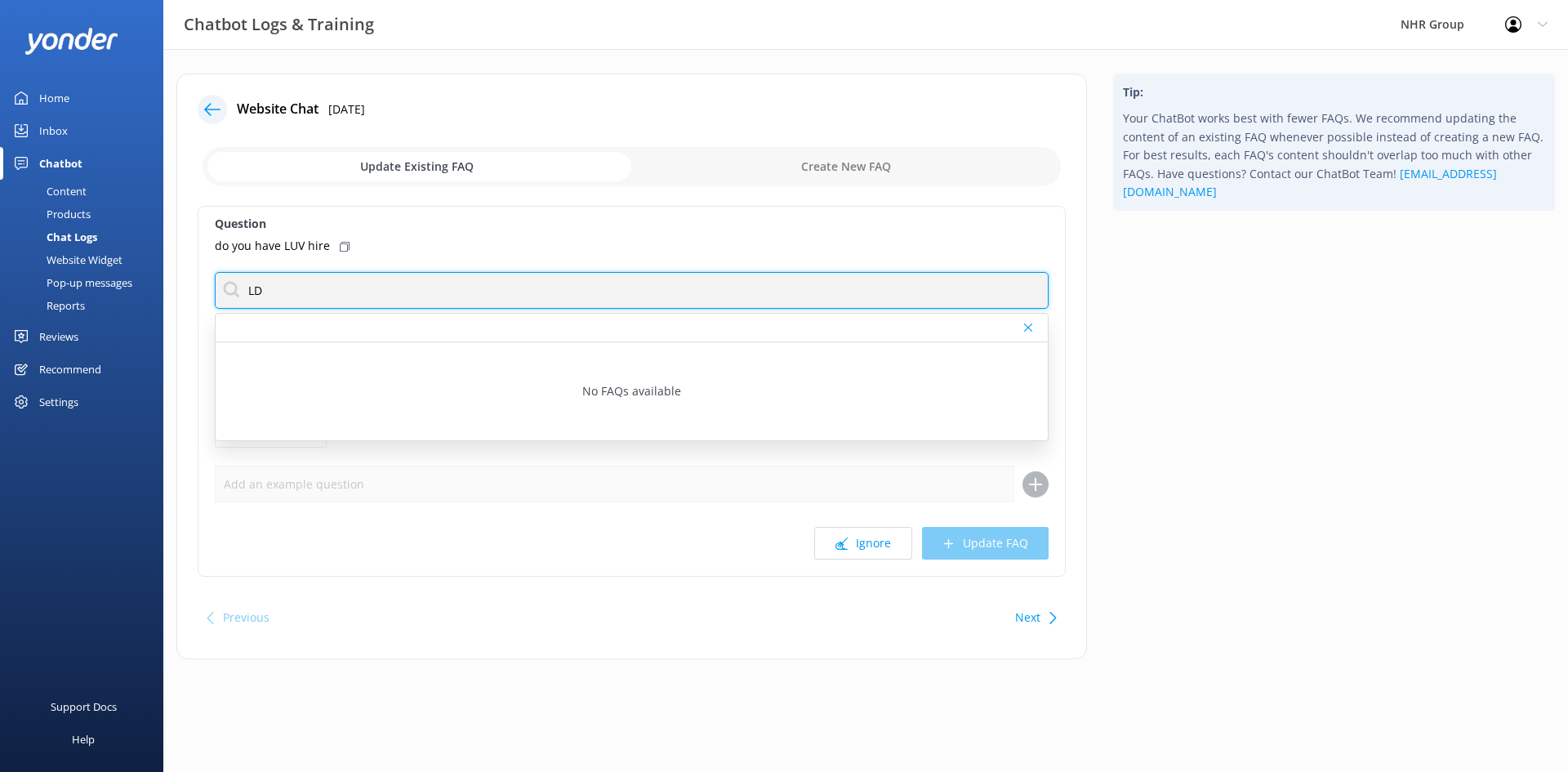
type input "L"
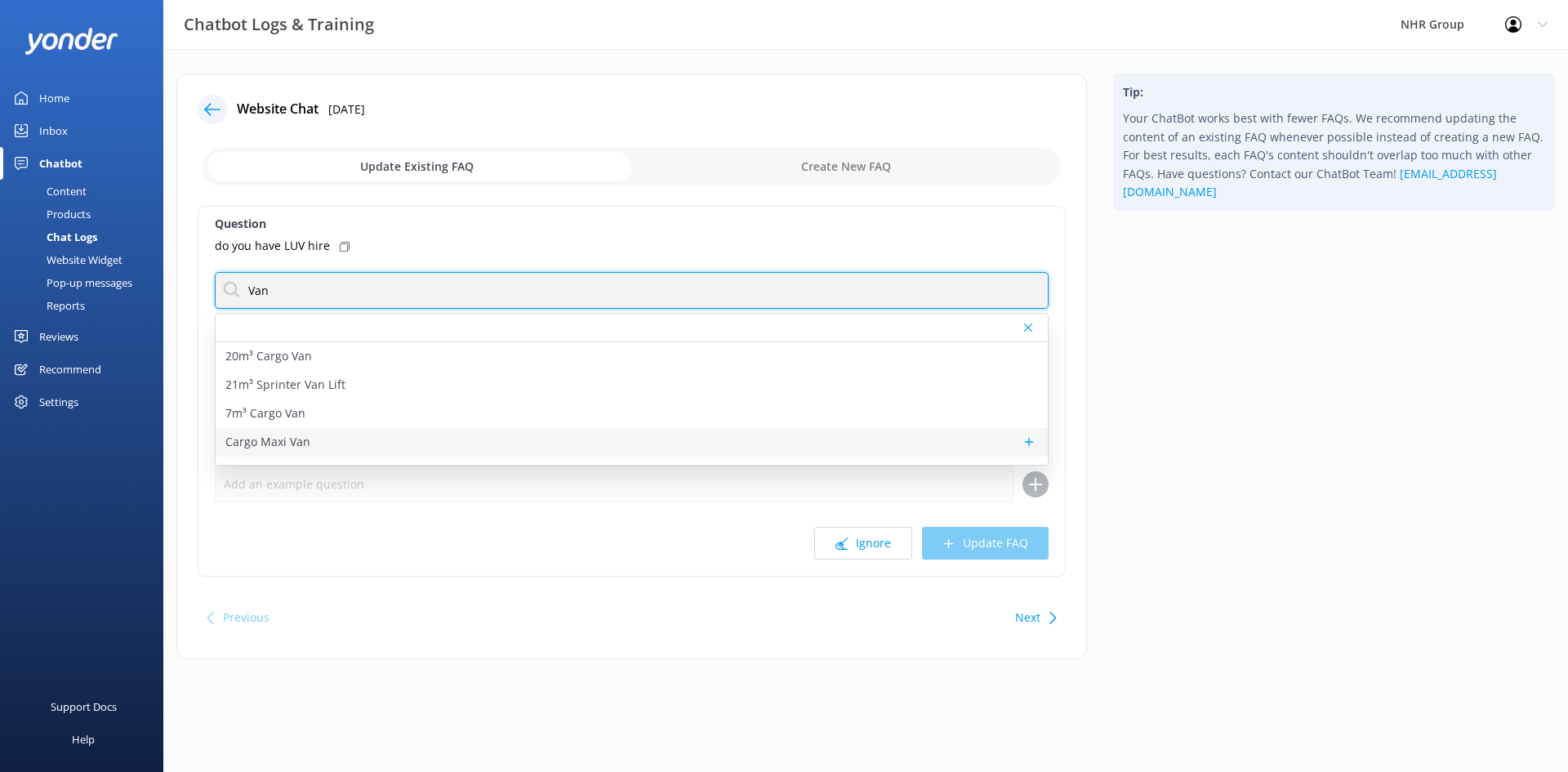
type input "Van"
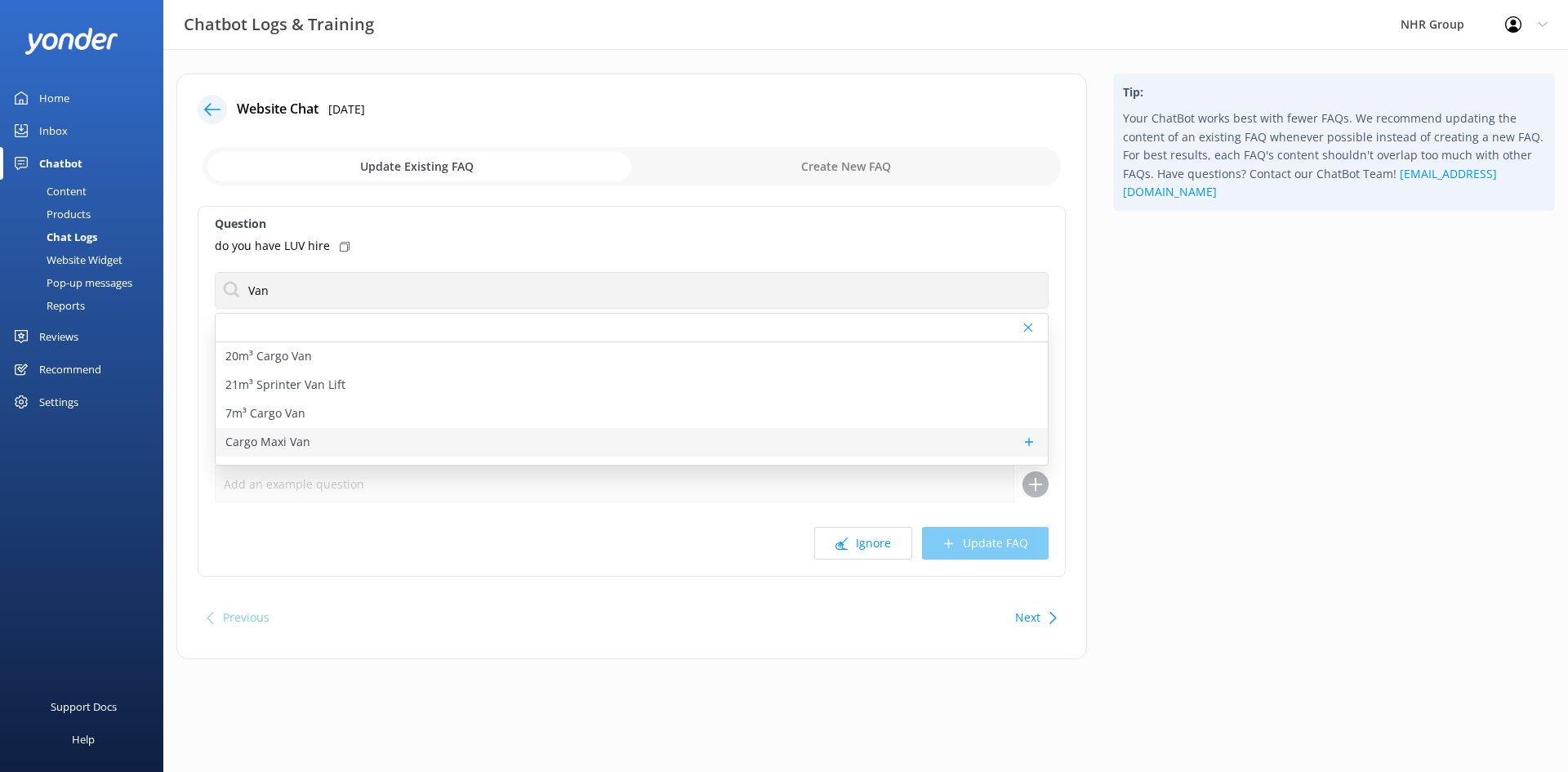
click at [309, 443] on div "Cargo Maxi Van" at bounding box center [632, 442] width 832 height 29
type textarea "Our Cargo Maxi Van offers 10m³ of space and a 1,100kg* payload, making it ideal…"
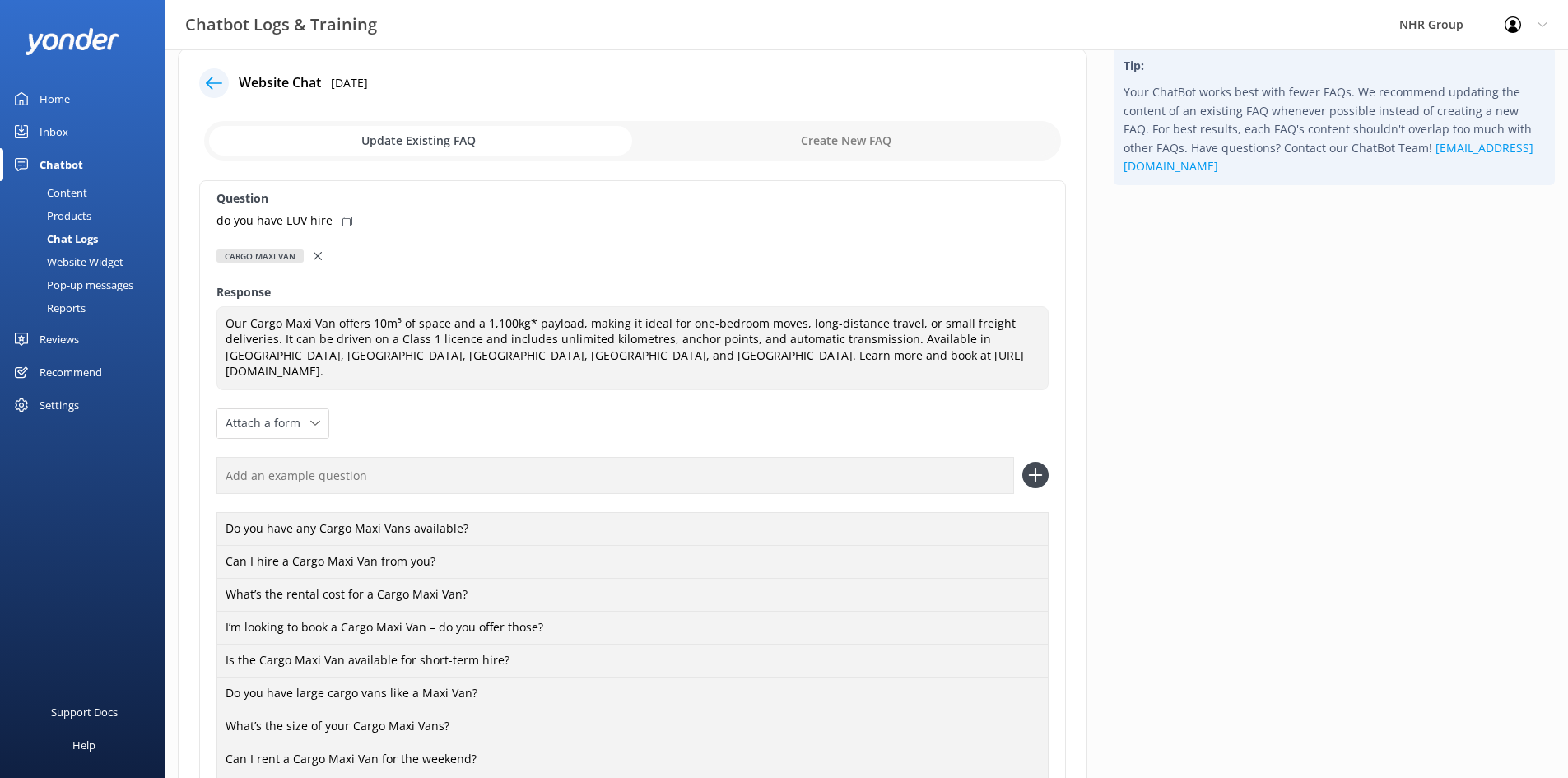
scroll to position [576, 0]
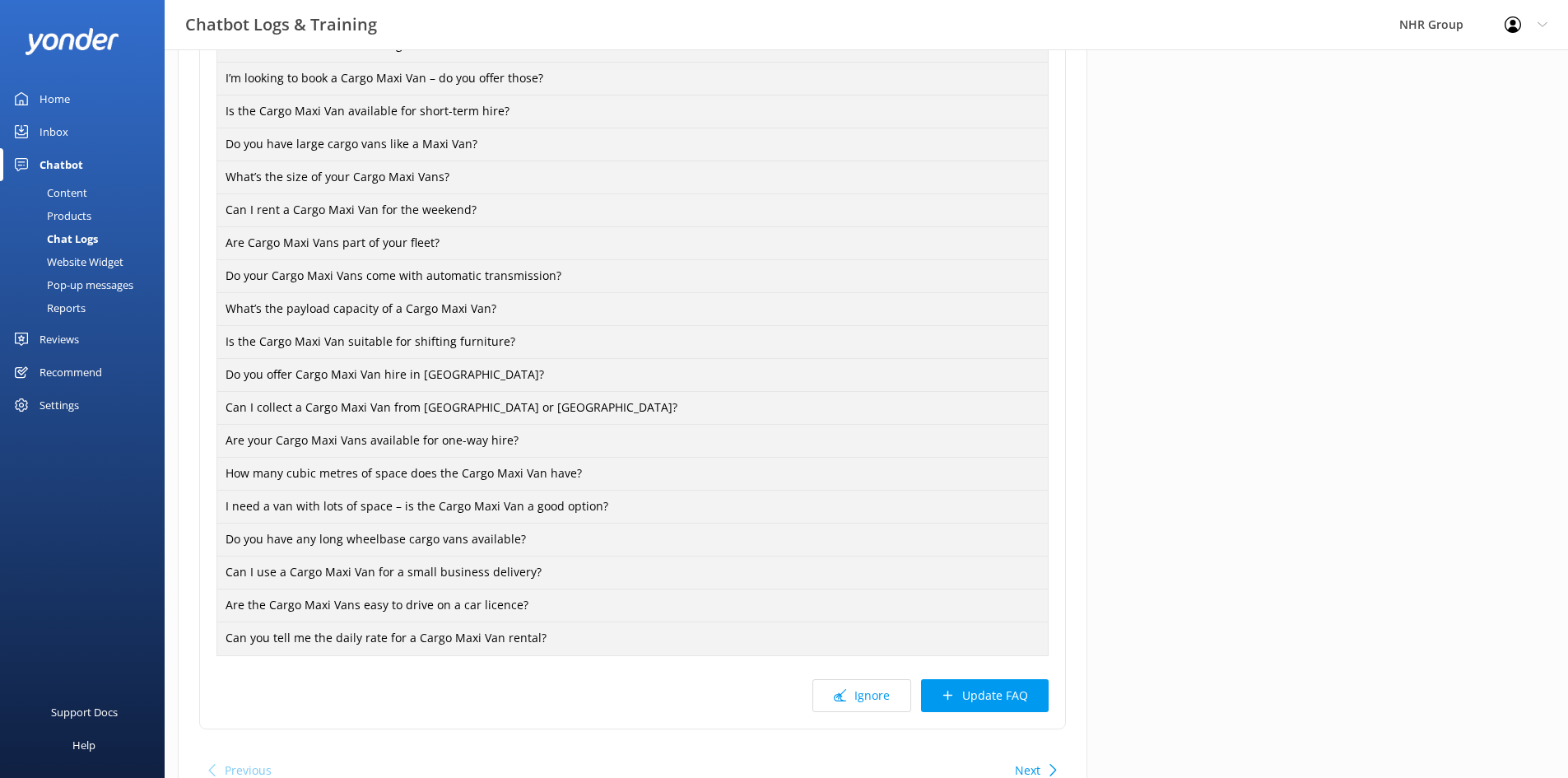
click at [971, 679] on button "Update FAQ" at bounding box center [984, 695] width 128 height 33
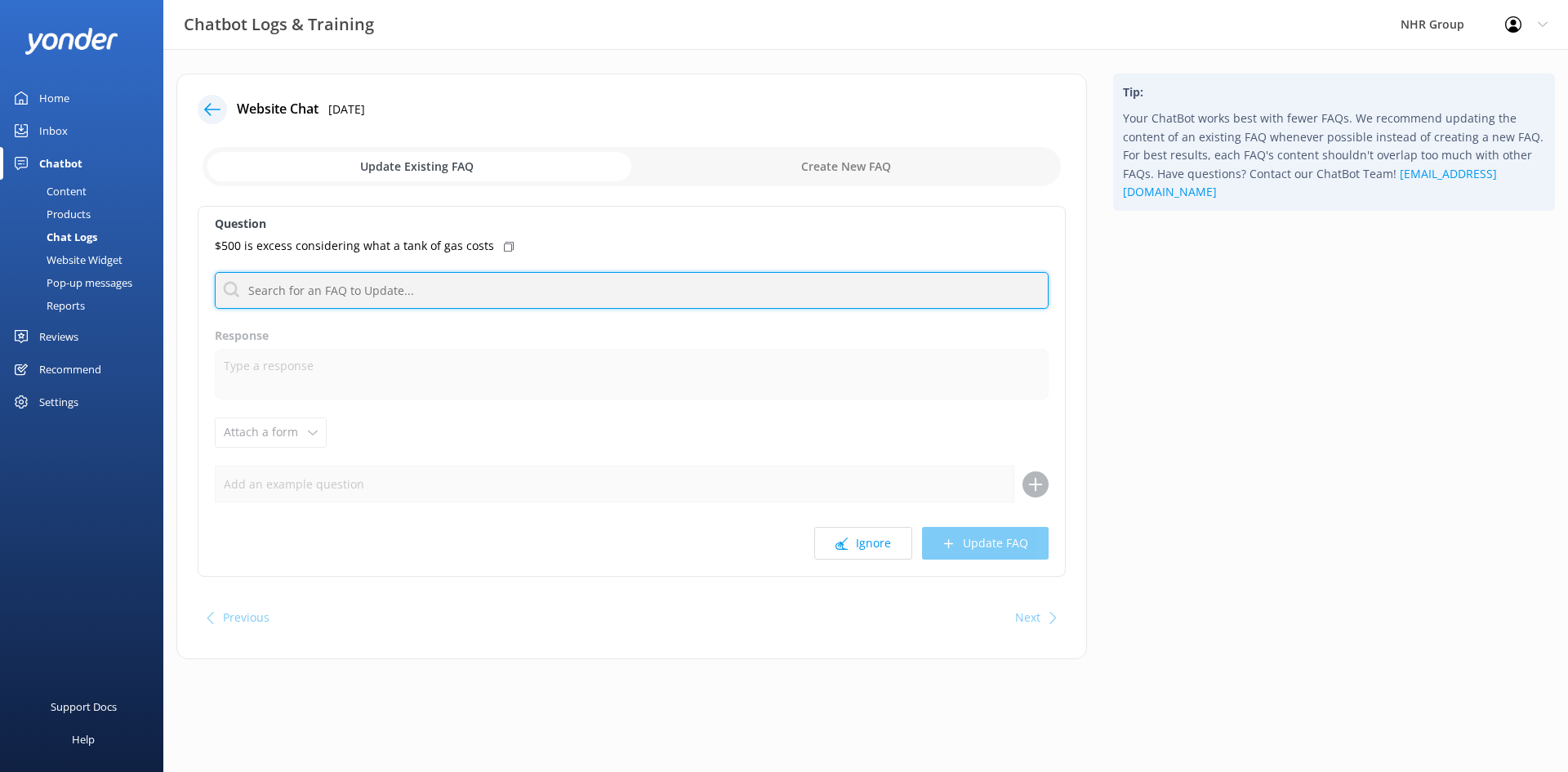
click at [337, 298] on input "text" at bounding box center [631, 290] width 833 height 37
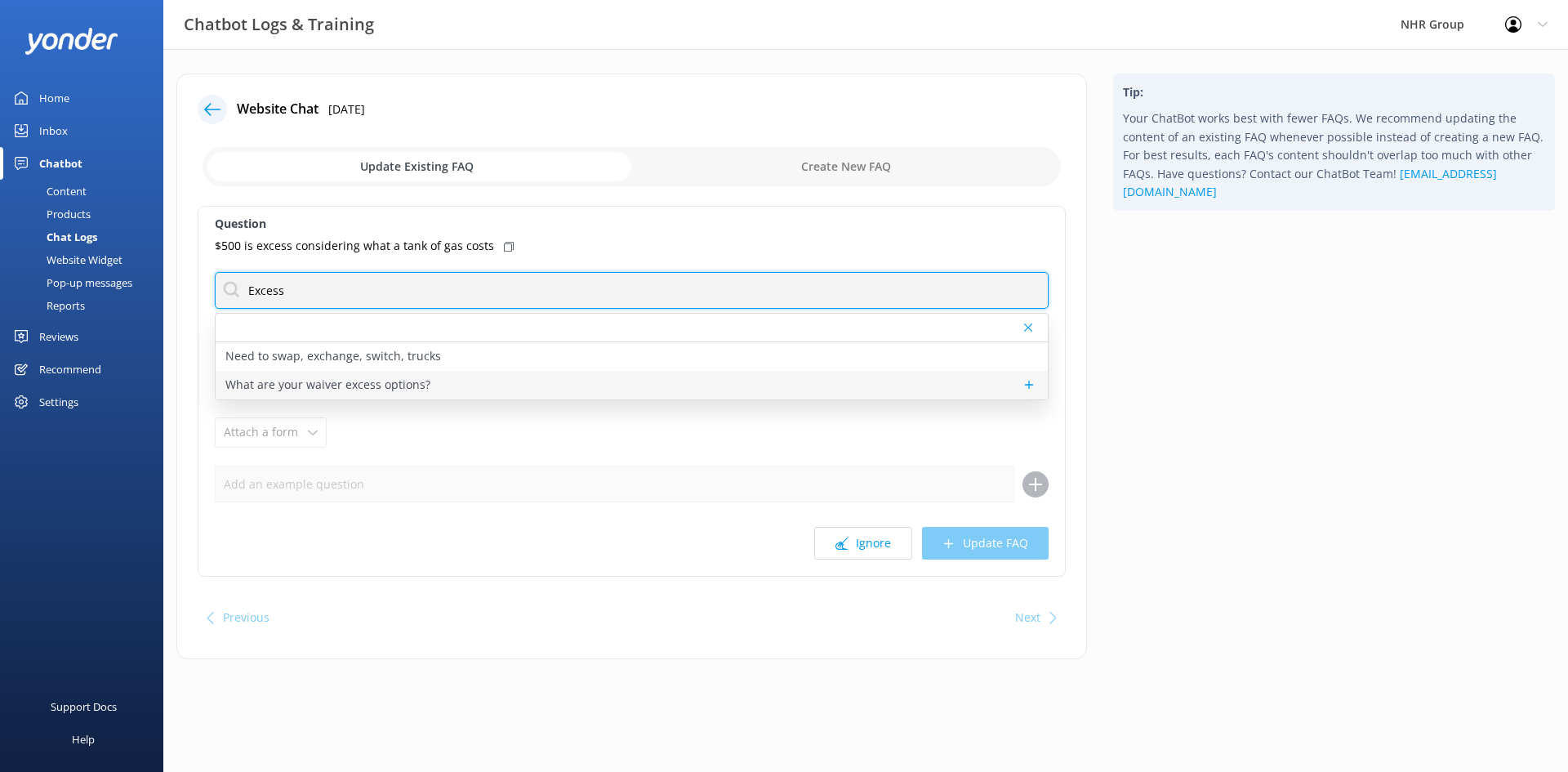
type input "Excess"
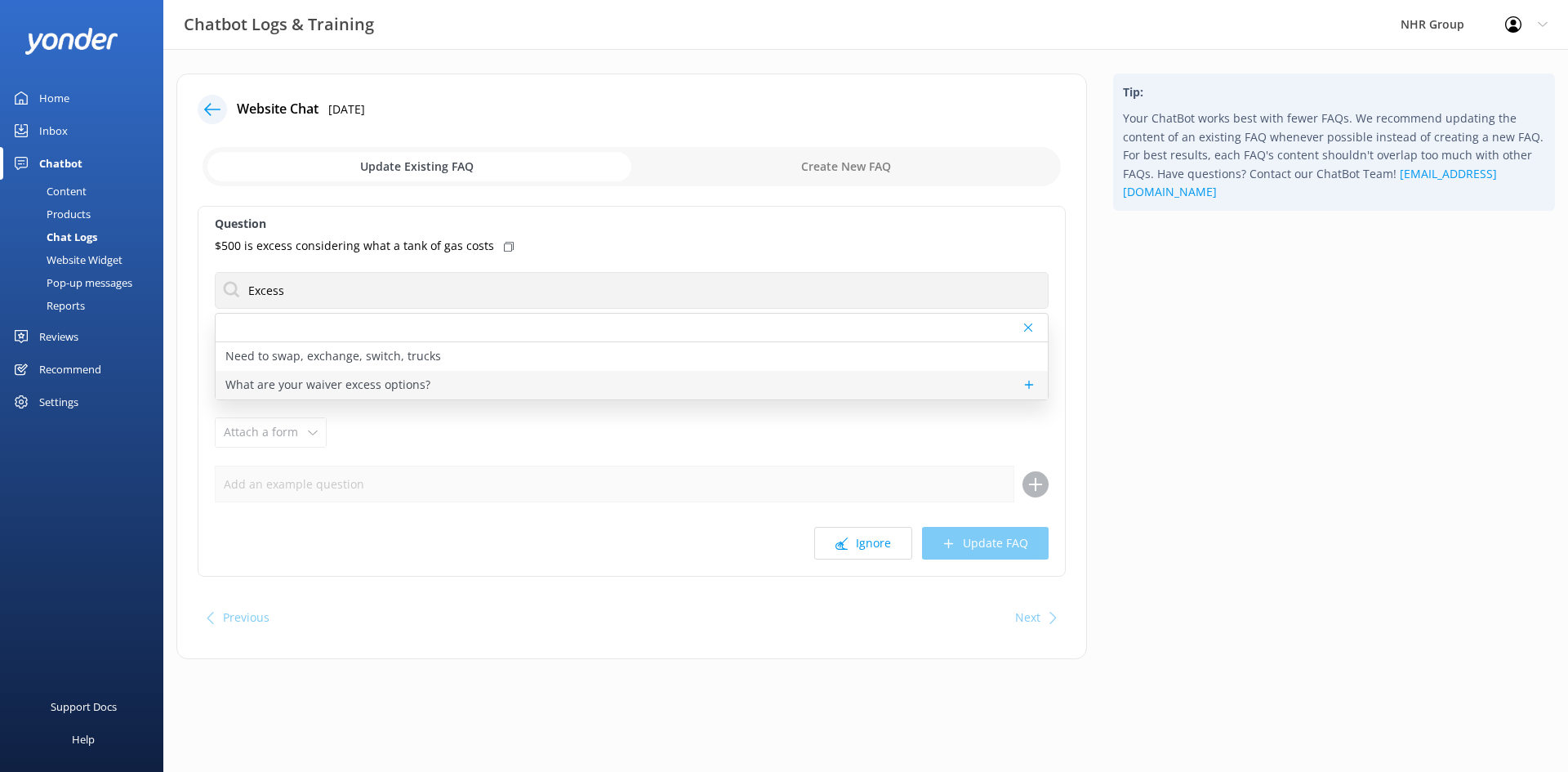
click at [317, 388] on p "What are your waiver excess options?" at bounding box center [327, 385] width 205 height 18
type textarea "We offer two excess reduction options: reduce your excess to $1,000 for $25+ pe…"
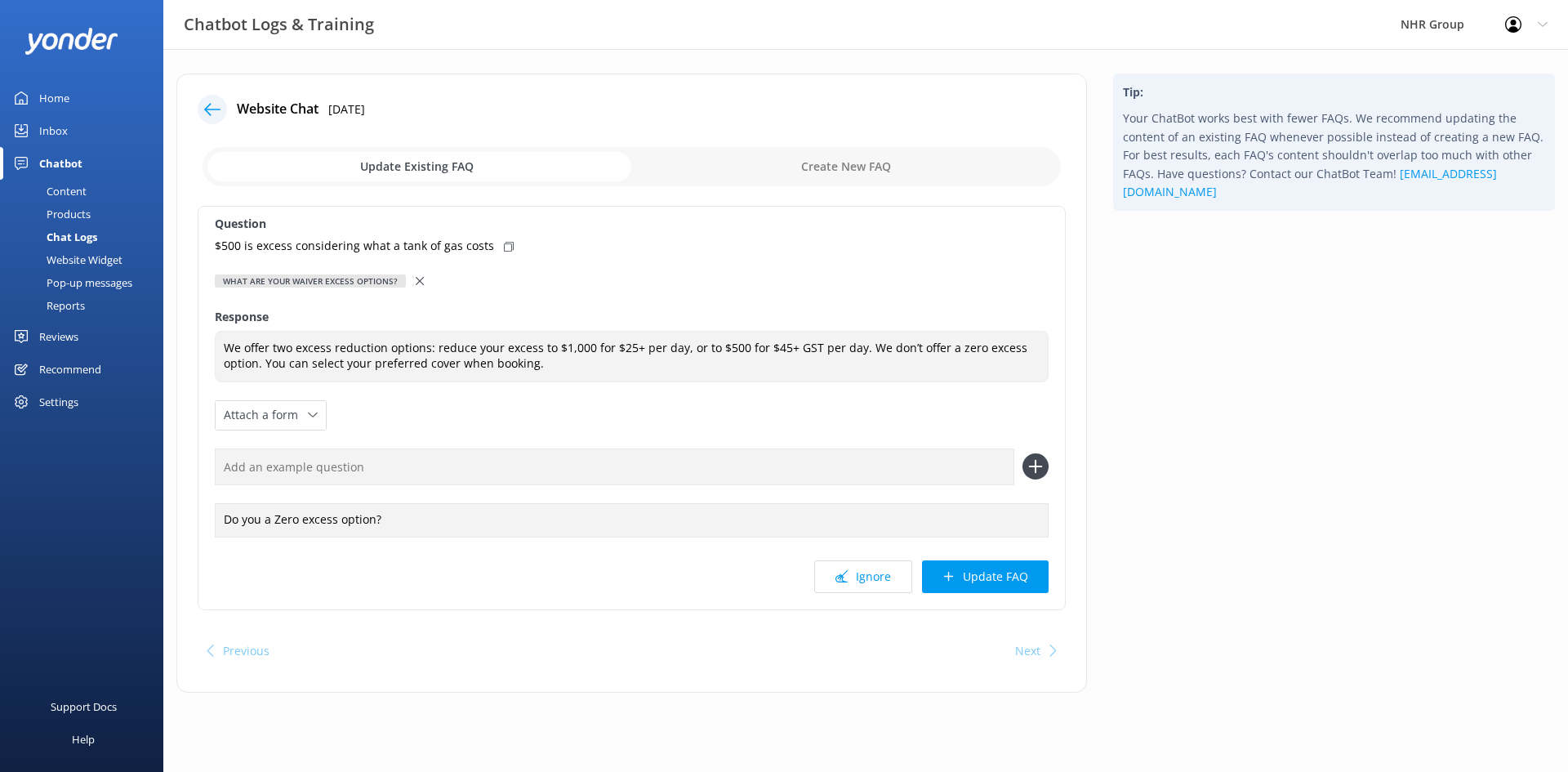
click at [415, 283] on use at bounding box center [419, 281] width 8 height 8
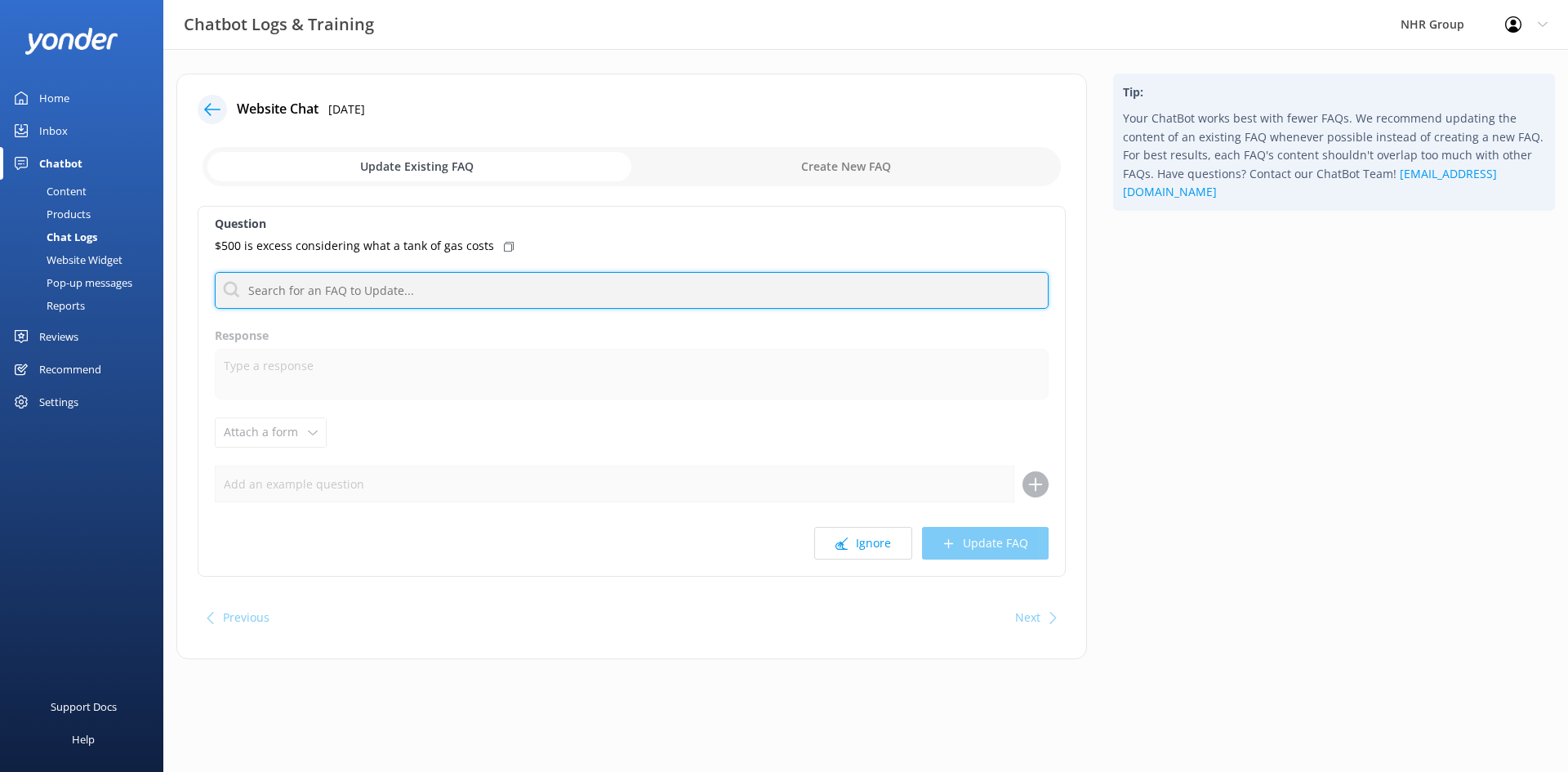
click at [347, 296] on input "text" at bounding box center [631, 290] width 833 height 37
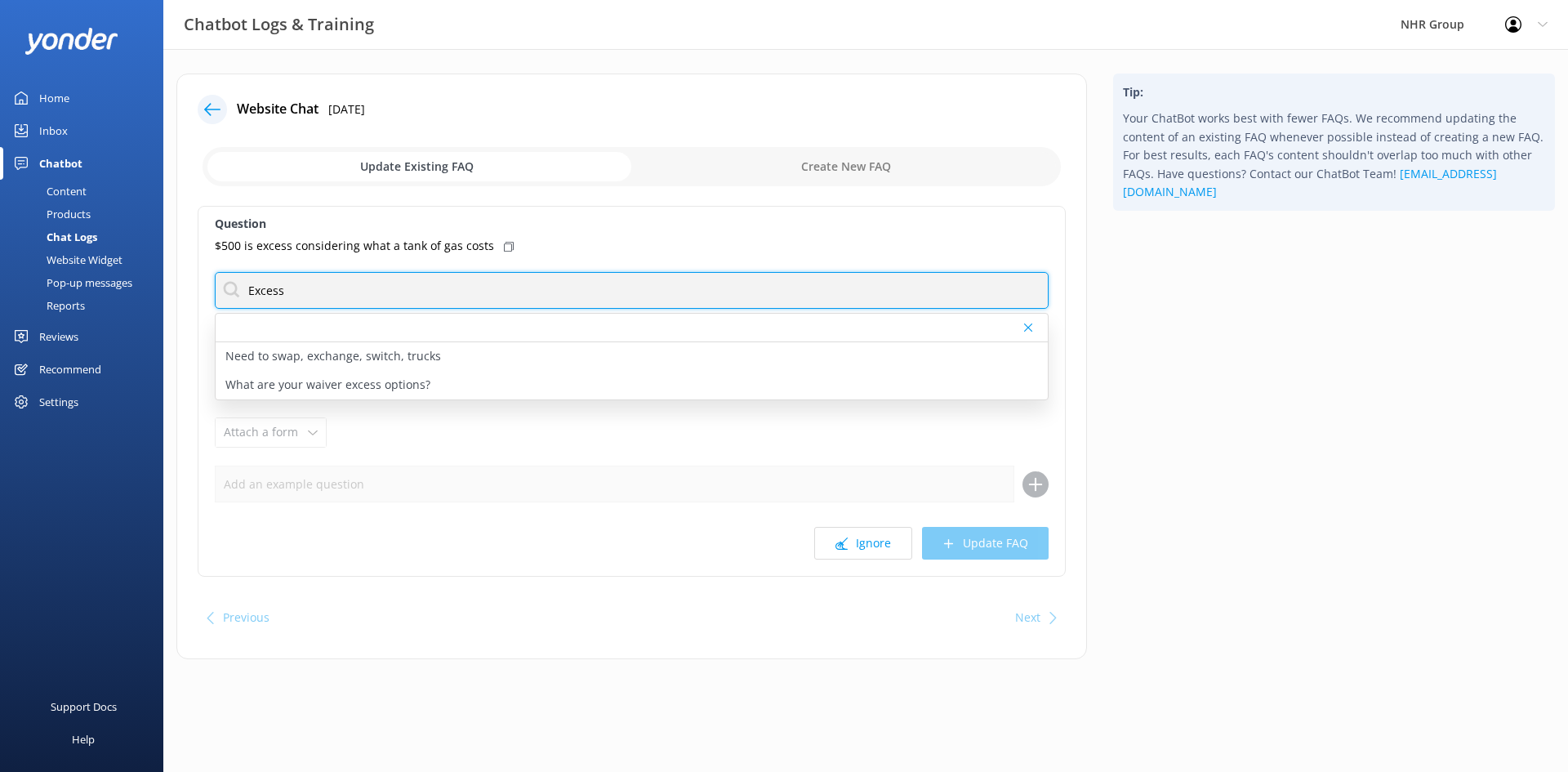
type input "Excess"
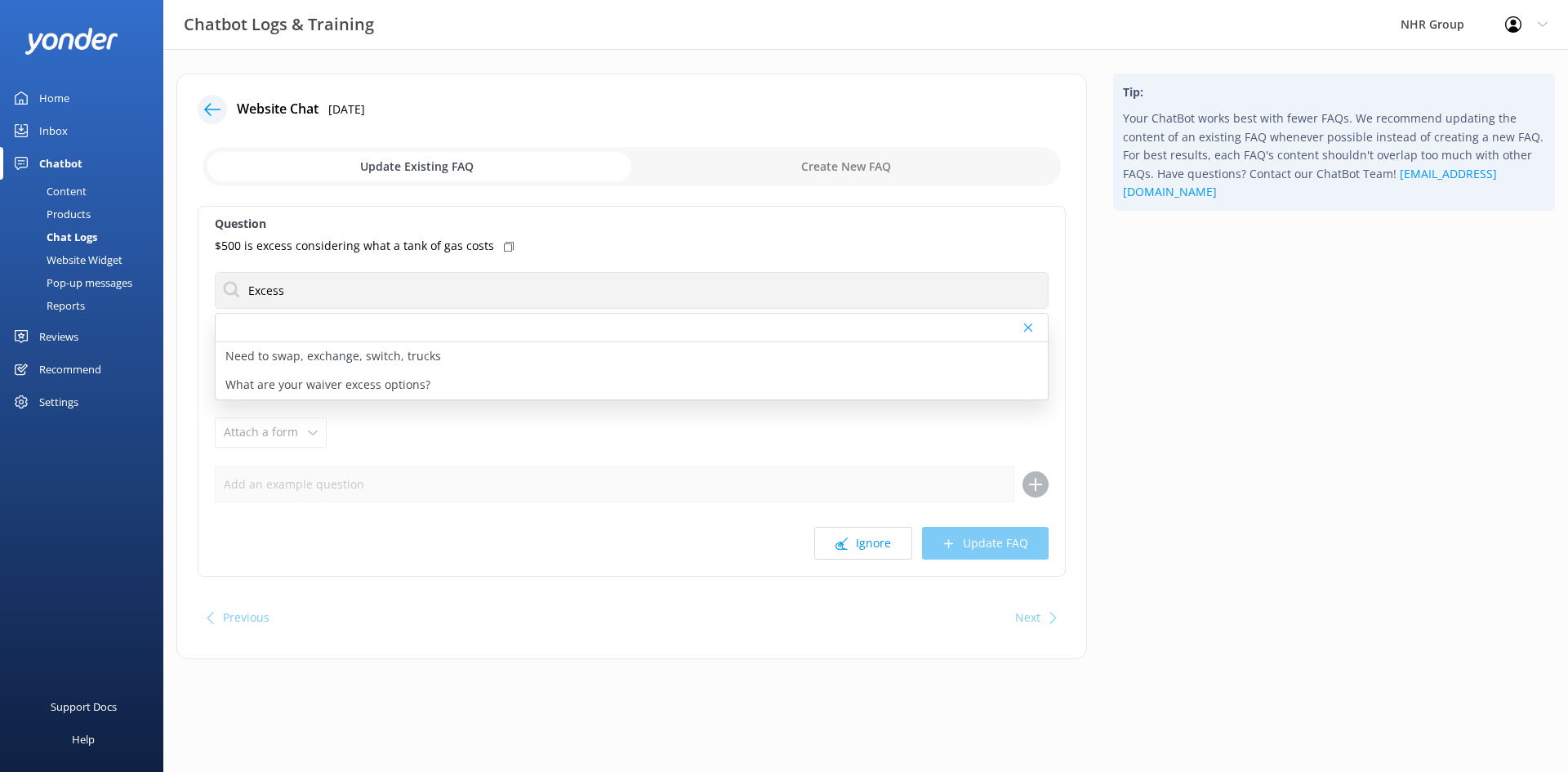
click at [557, 234] on div "Question $500 is excess considering what a tank of gas costs Excess Need to swa…" at bounding box center [632, 390] width 868 height 371
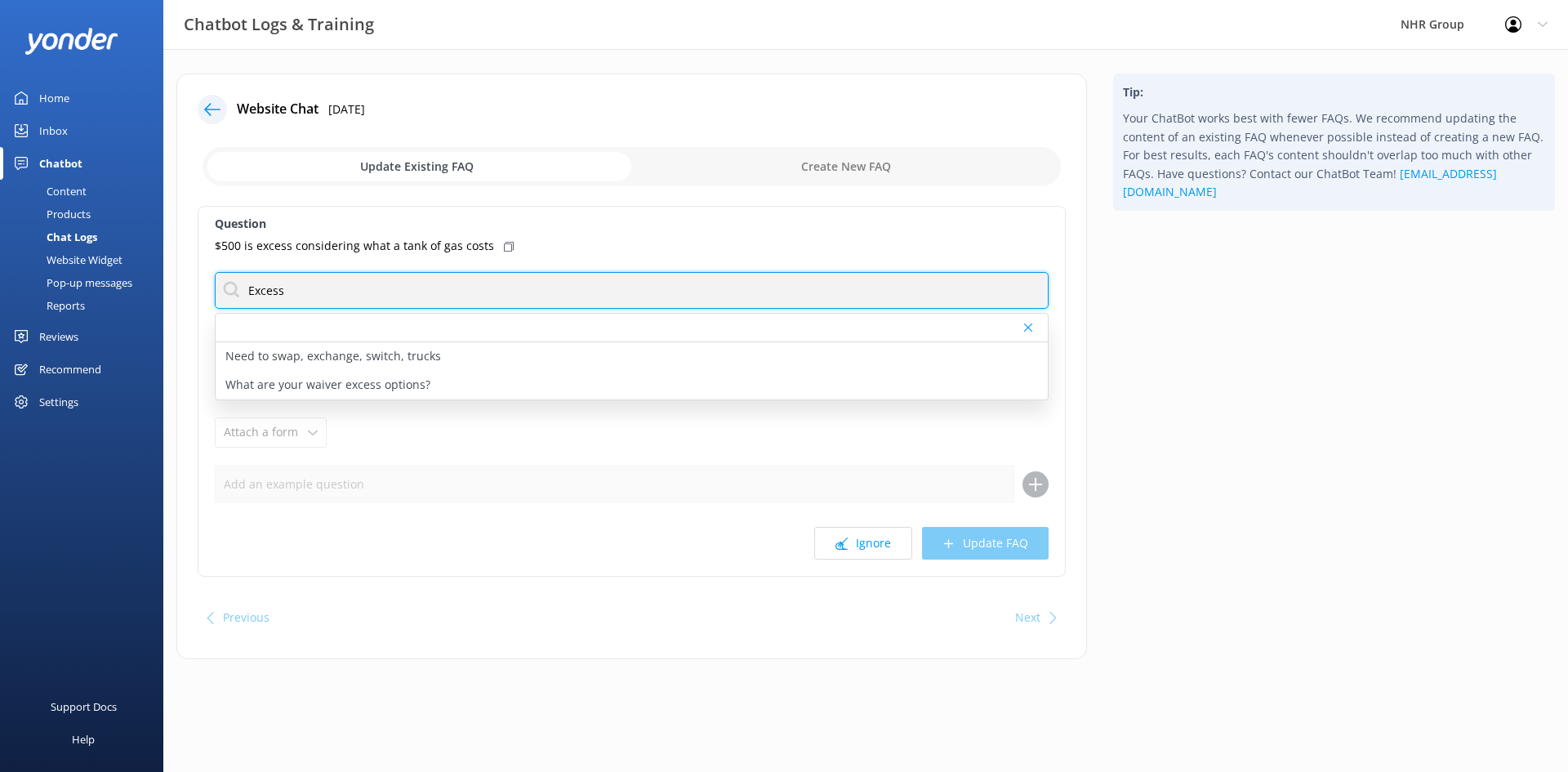
click at [297, 292] on input "Excess" at bounding box center [631, 290] width 833 height 37
drag, startPoint x: 339, startPoint y: 289, endPoint x: 181, endPoint y: 294, distance: 158.1
click at [182, 295] on div "Website Chat [DATE] Update Existing FAQ Create New FAQ Question $500 is excess …" at bounding box center [631, 366] width 911 height 585
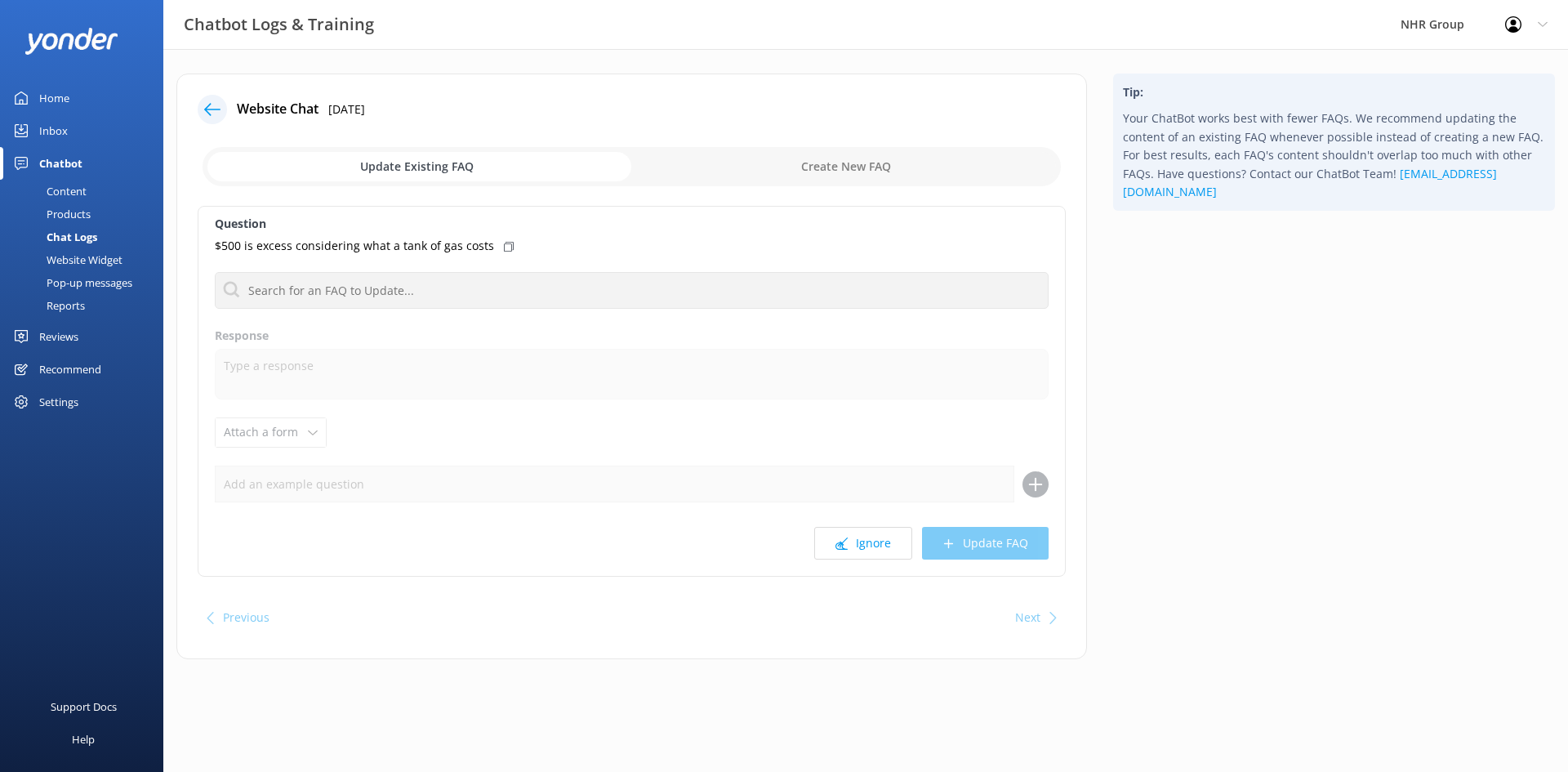
click at [575, 196] on div "Website Chat [DATE] Update Existing FAQ Create New FAQ Question $500 is excess …" at bounding box center [631, 366] width 911 height 585
click at [855, 549] on button "Ignore" at bounding box center [863, 543] width 98 height 33
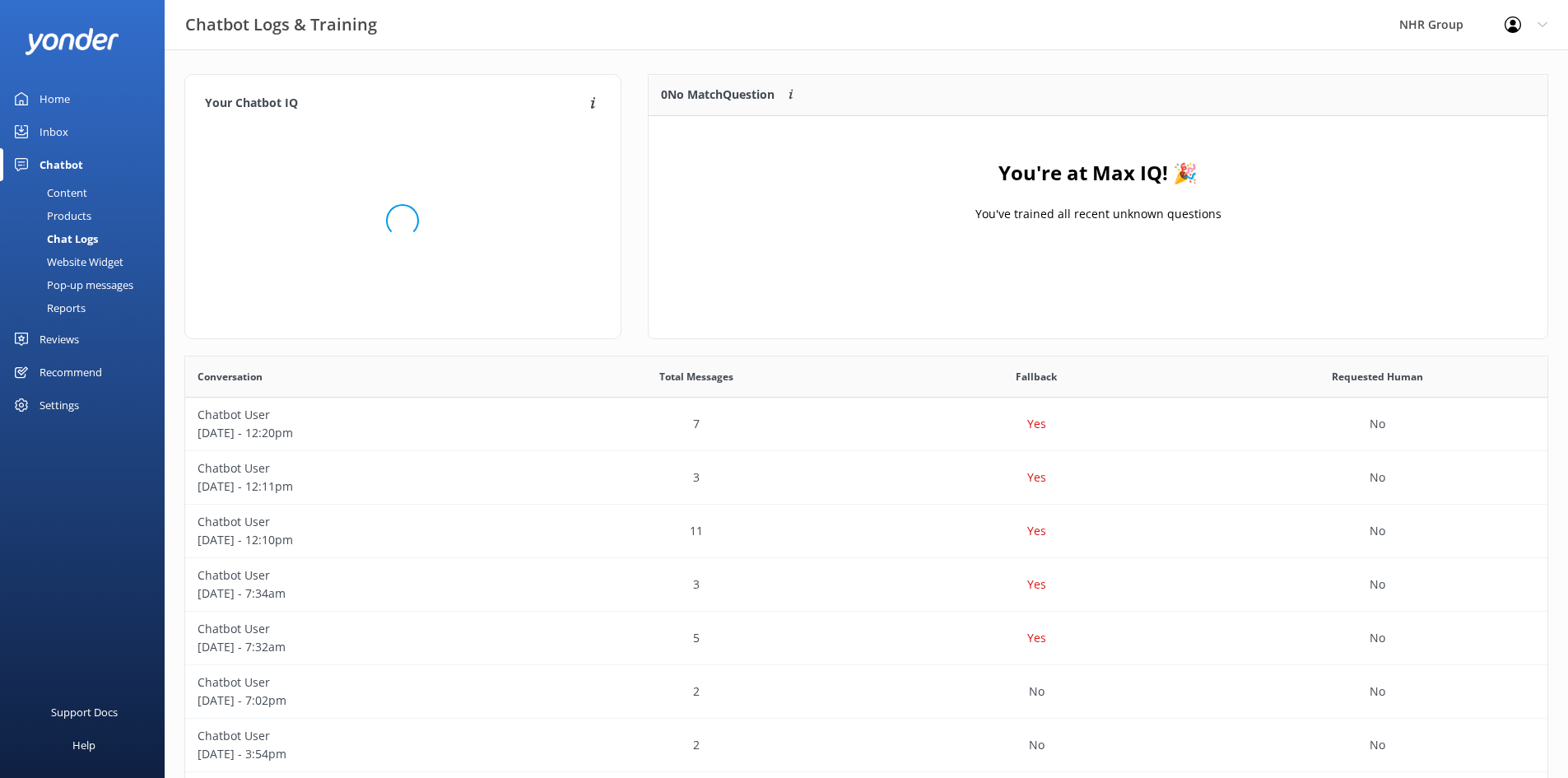
scroll to position [193, 887]
